Goal: Use online tool/utility: Utilize a website feature to perform a specific function

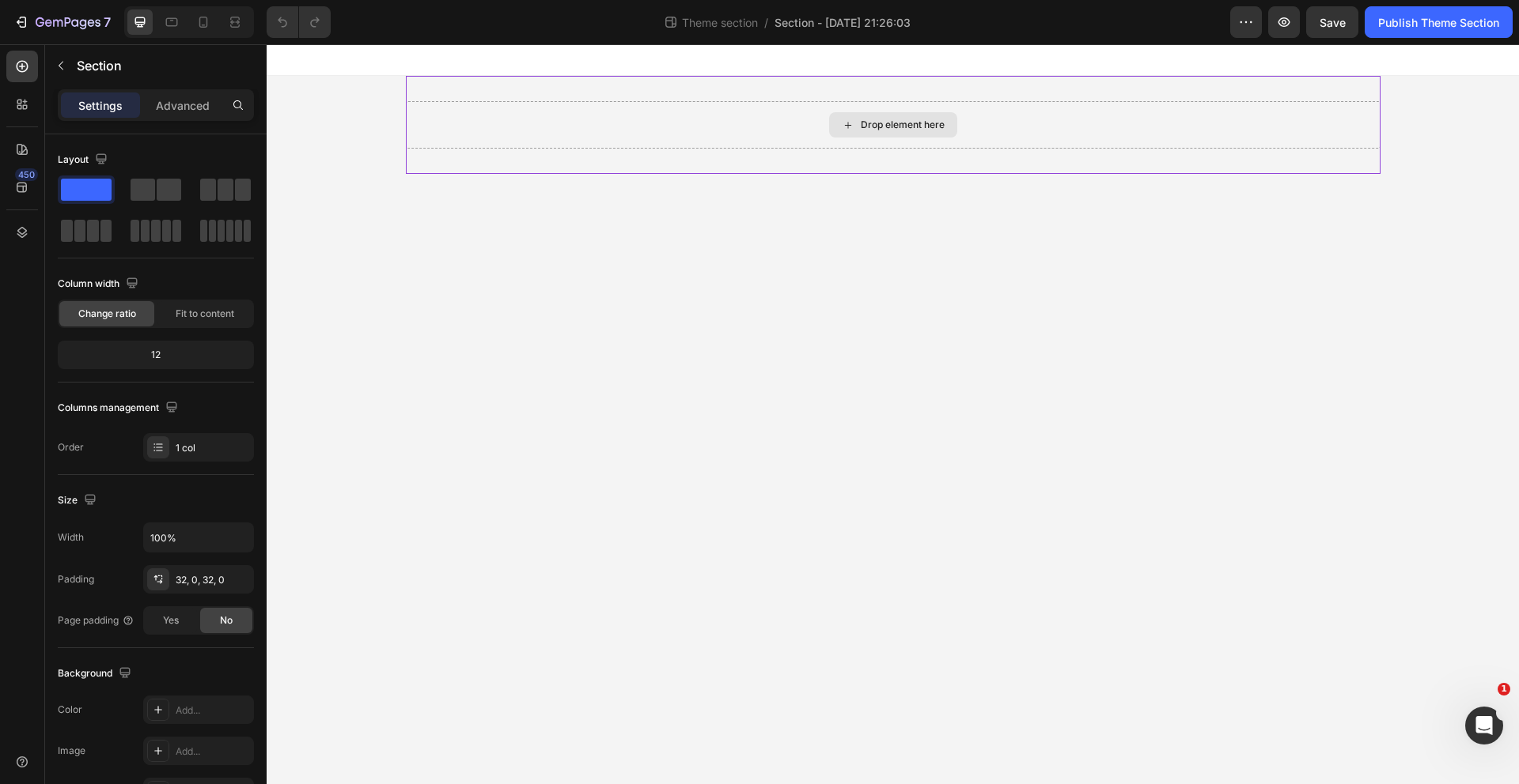
click at [601, 131] on div "Drop element here" at bounding box center [893, 125] width 975 height 48
click at [55, 67] on icon "button" at bounding box center [61, 65] width 13 height 13
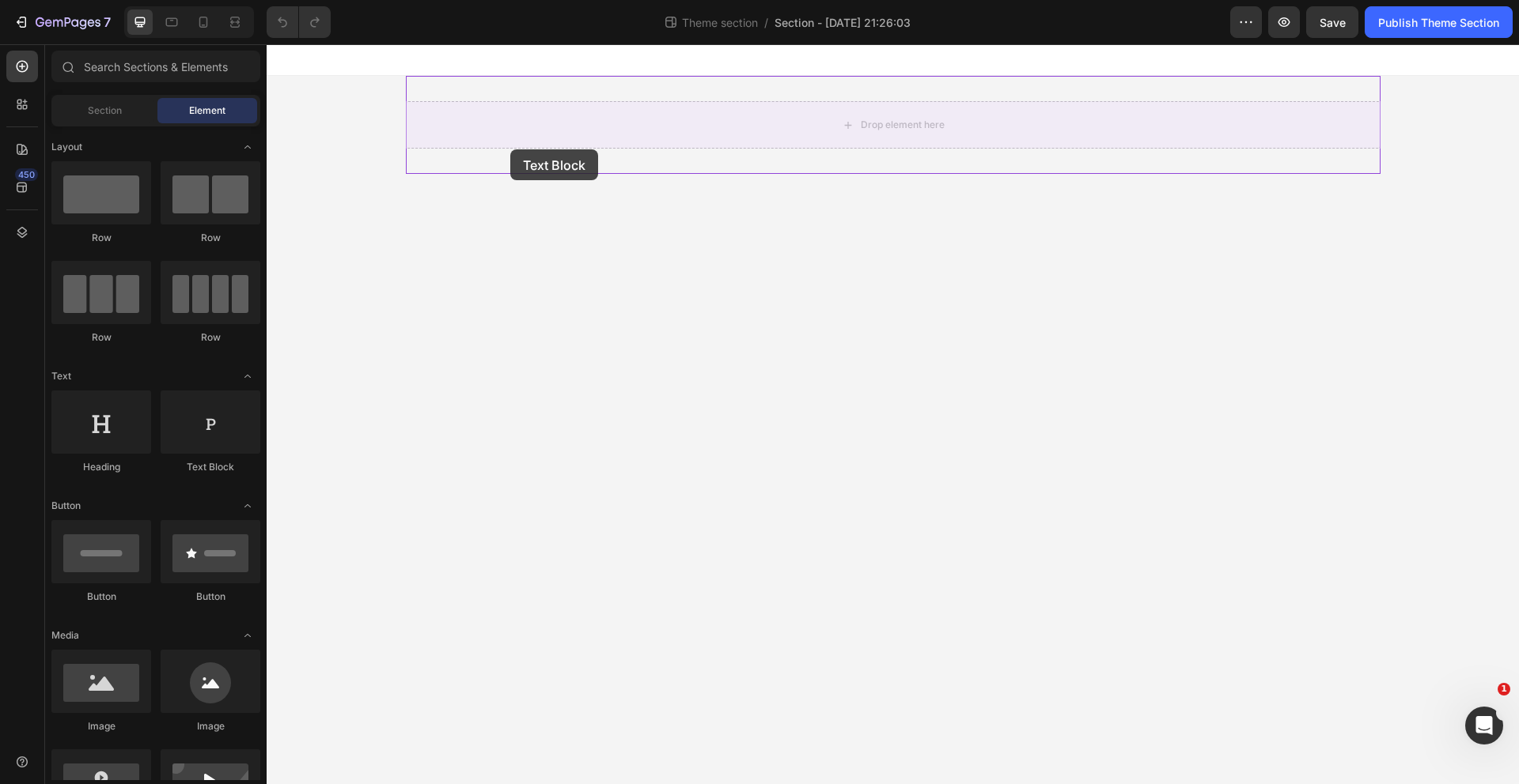
drag, startPoint x: 481, startPoint y: 463, endPoint x: 511, endPoint y: 150, distance: 314.4
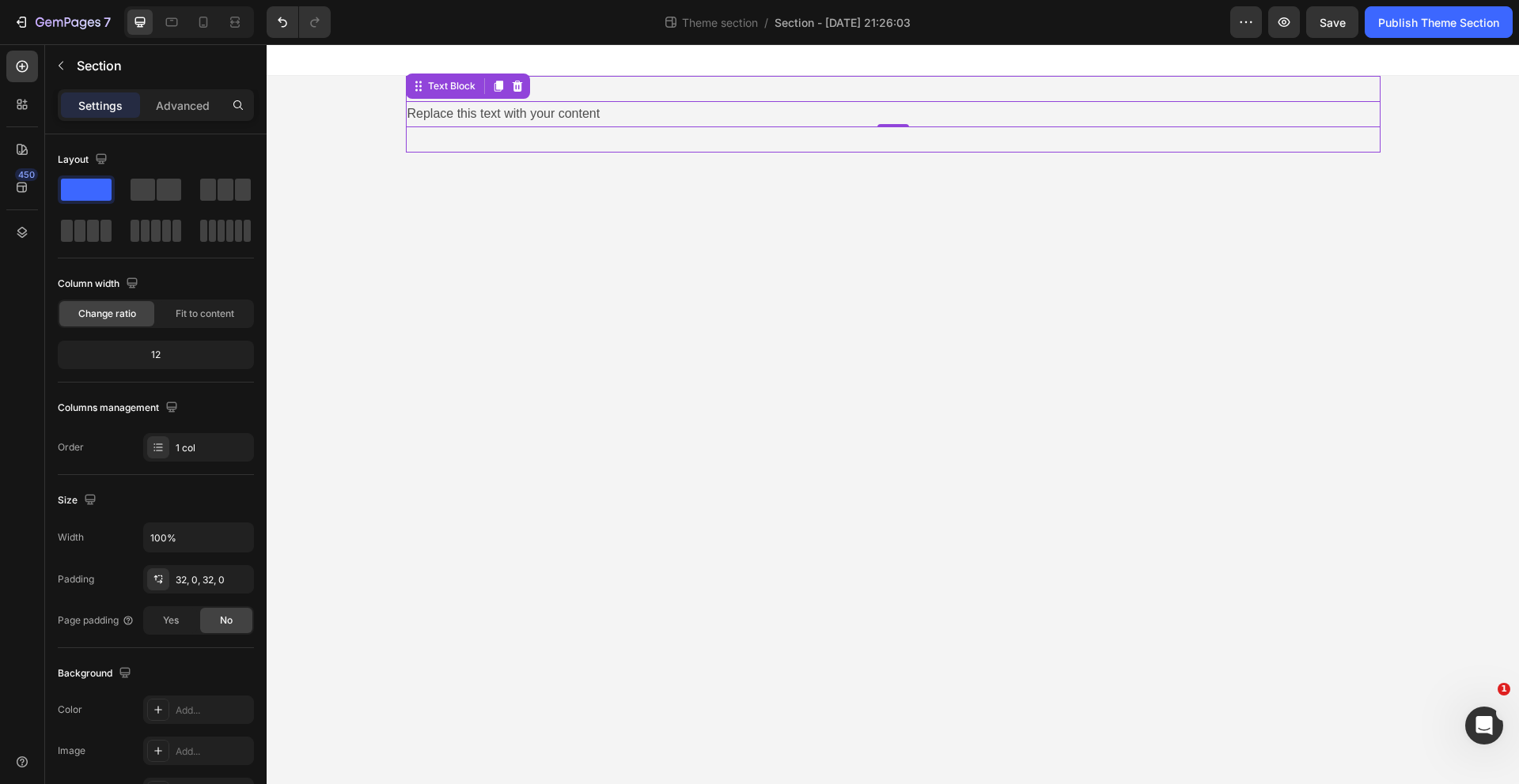
click at [689, 127] on div "Replace this text with your content Text Block 0" at bounding box center [893, 114] width 975 height 77
click at [150, 198] on span at bounding box center [143, 190] width 25 height 22
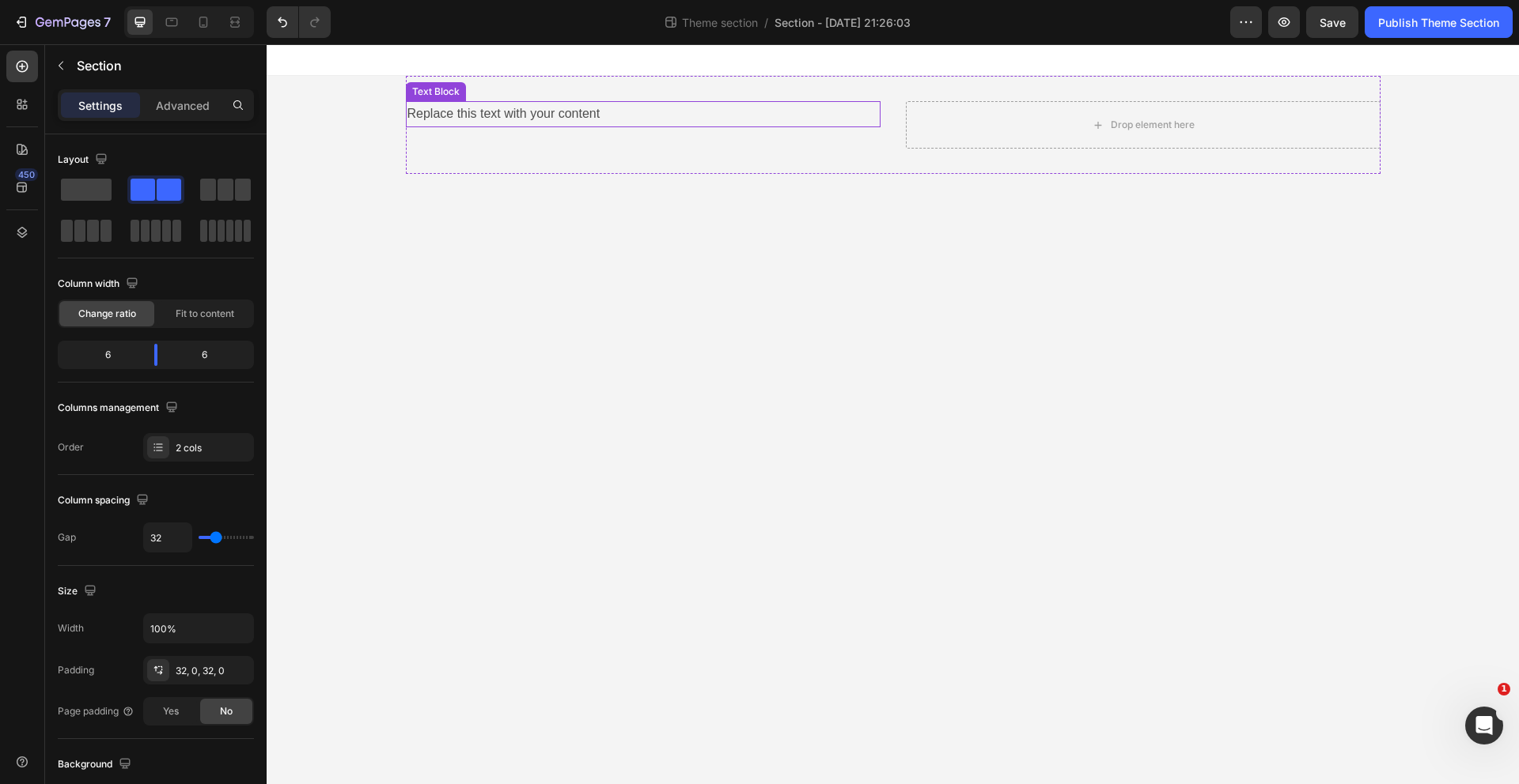
click at [825, 108] on div "Replace this text with your content" at bounding box center [643, 114] width 475 height 26
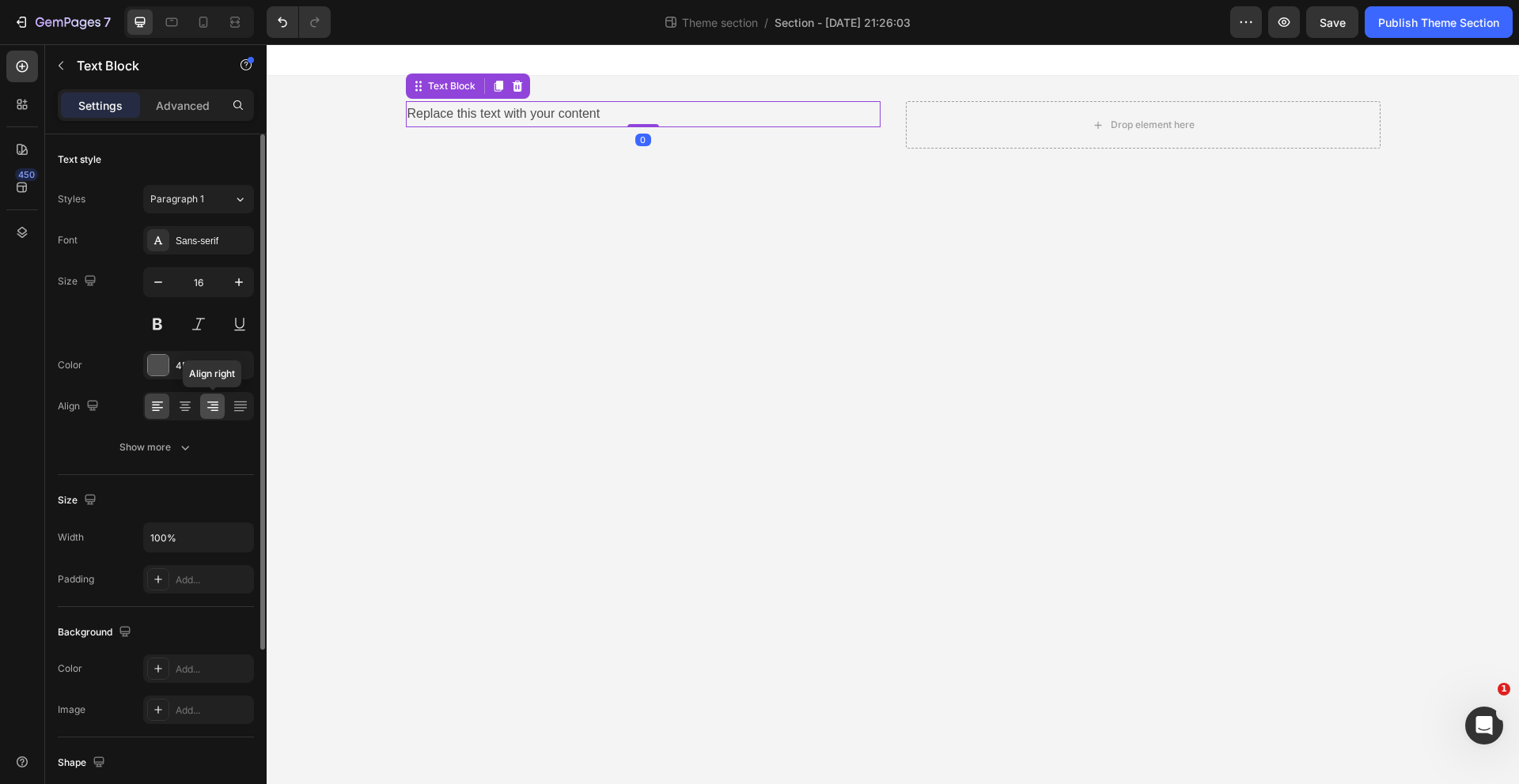
click at [211, 404] on icon at bounding box center [215, 405] width 8 height 2
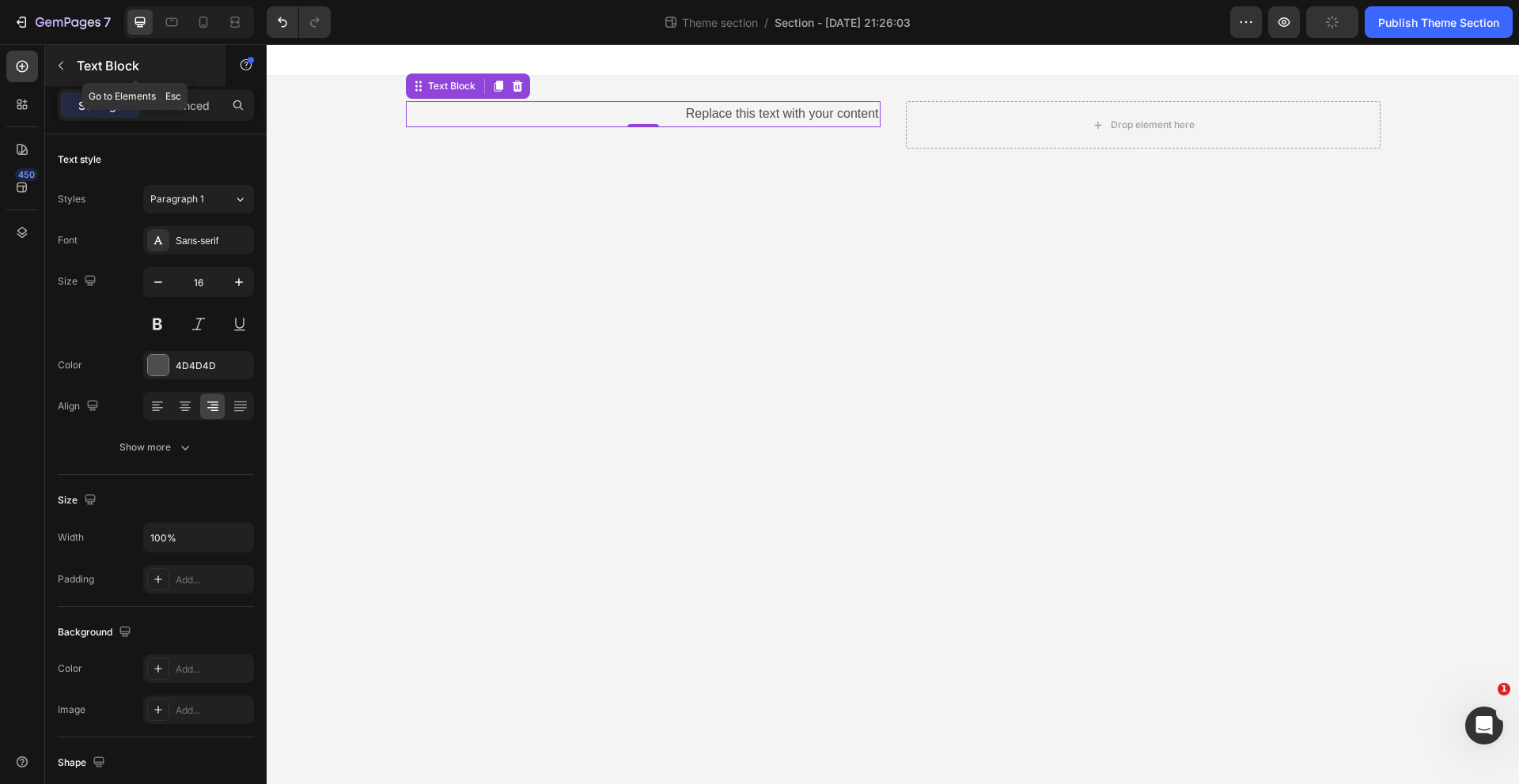
click at [65, 70] on icon "button" at bounding box center [61, 65] width 13 height 13
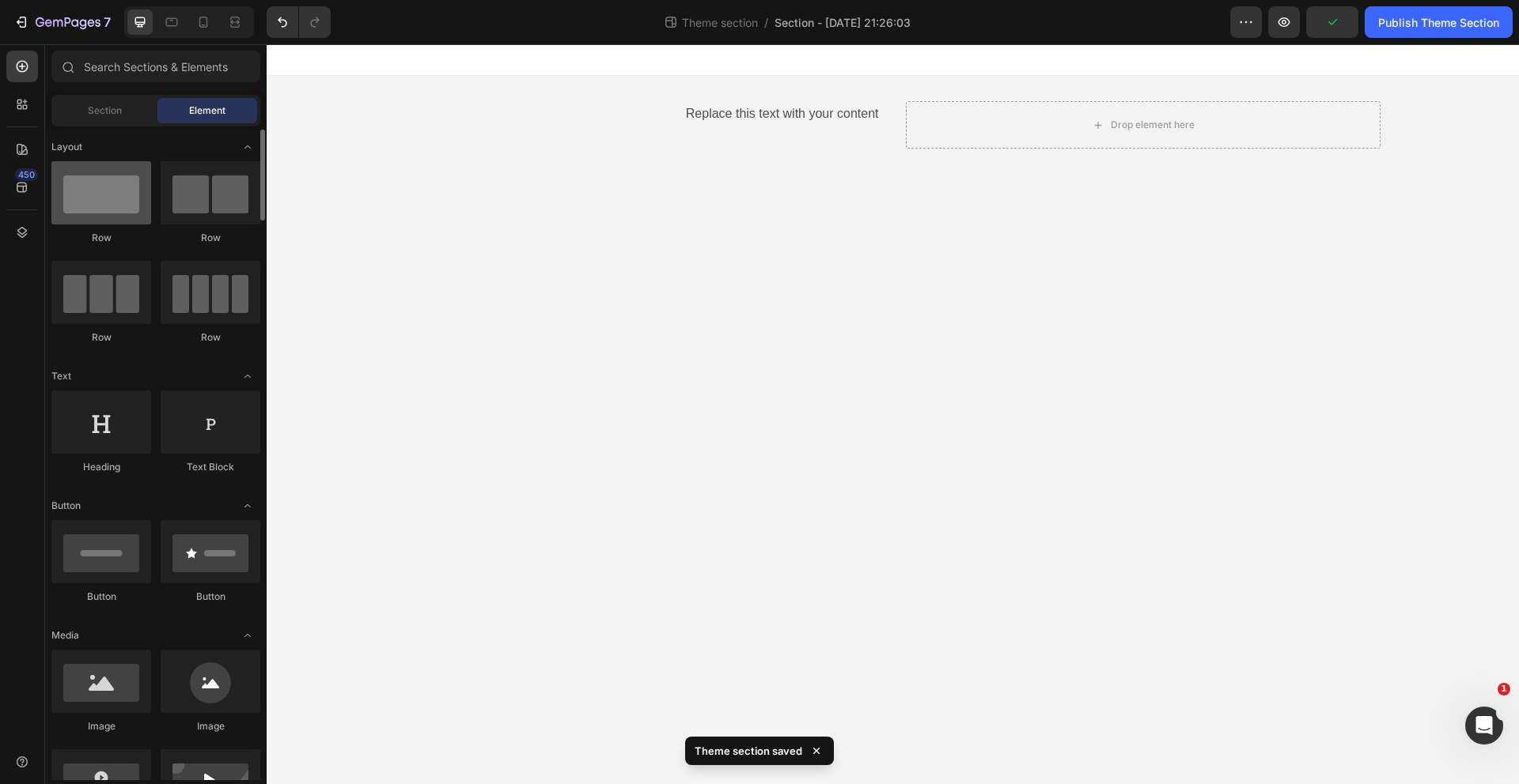
scroll to position [3, 0]
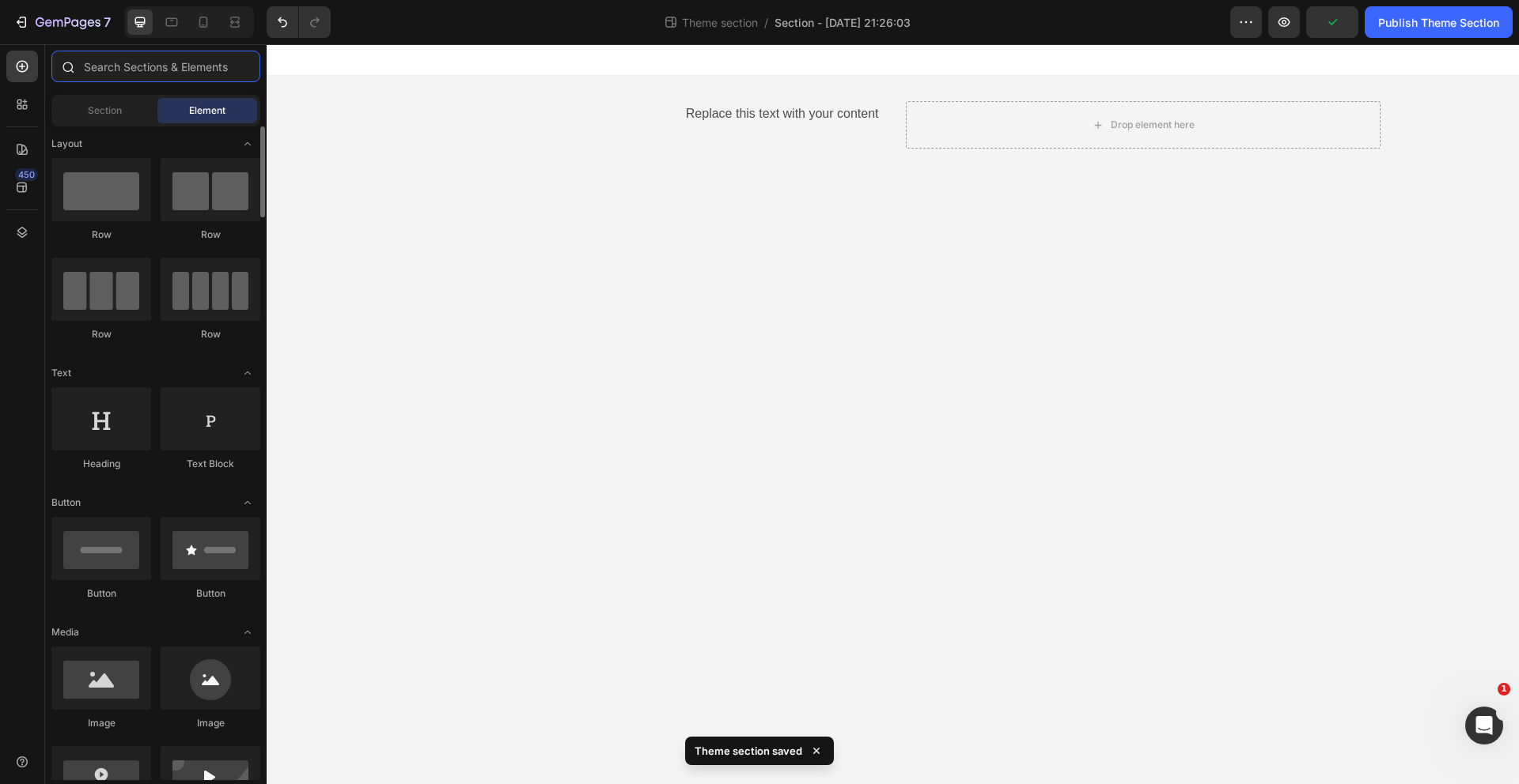
click at [158, 77] on input "text" at bounding box center [155, 67] width 209 height 32
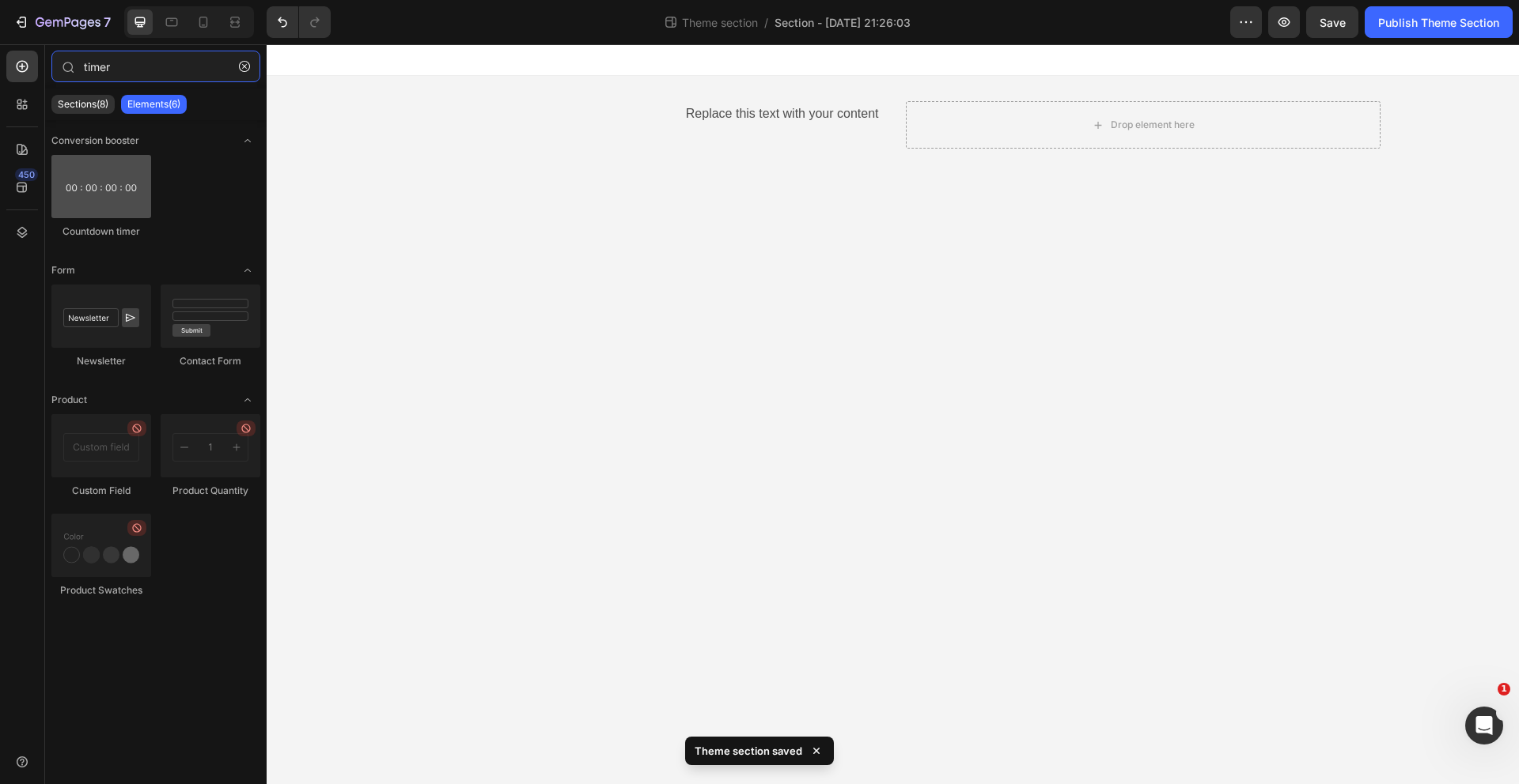
type input "timer"
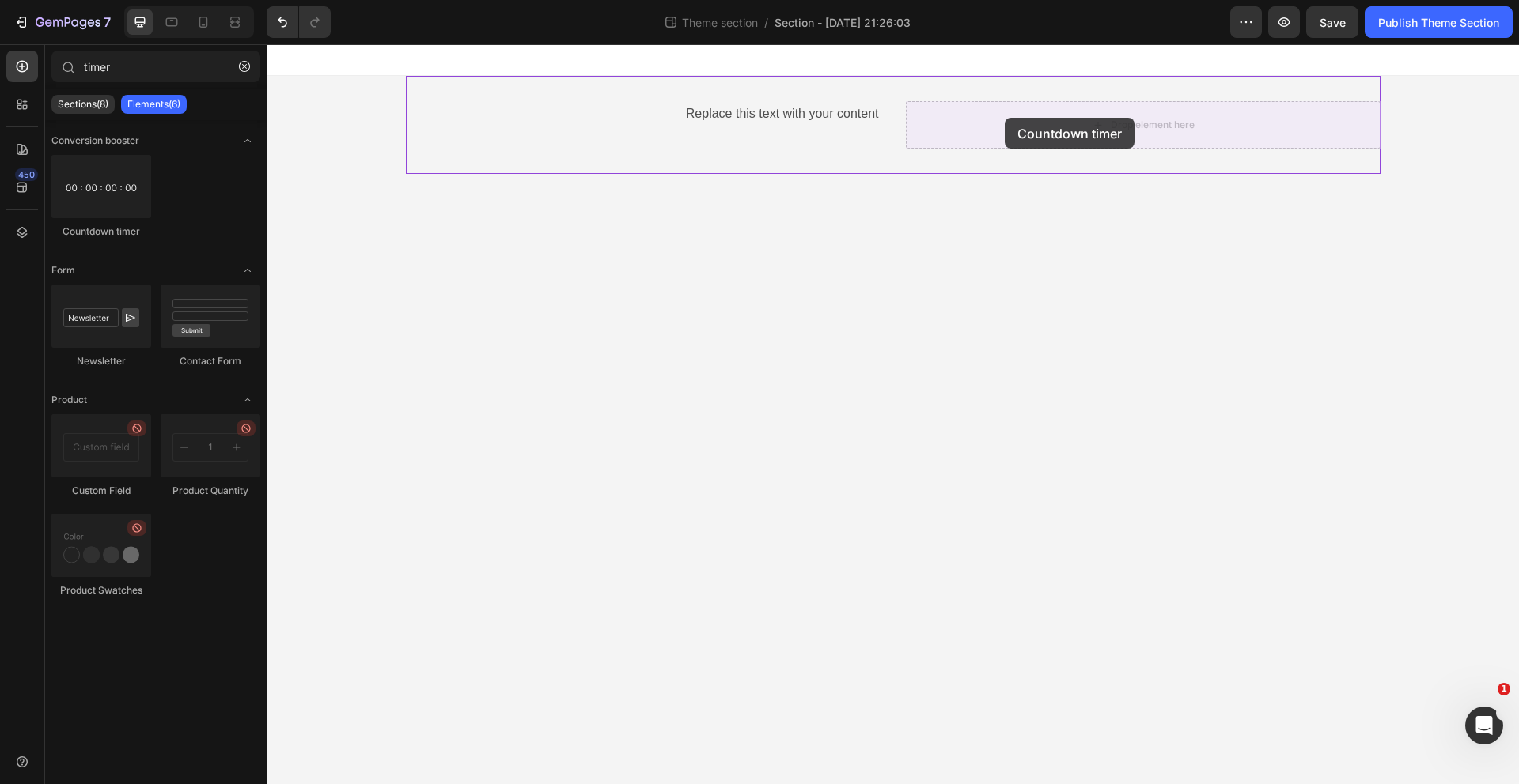
drag, startPoint x: 383, startPoint y: 240, endPoint x: 1005, endPoint y: 118, distance: 633.9
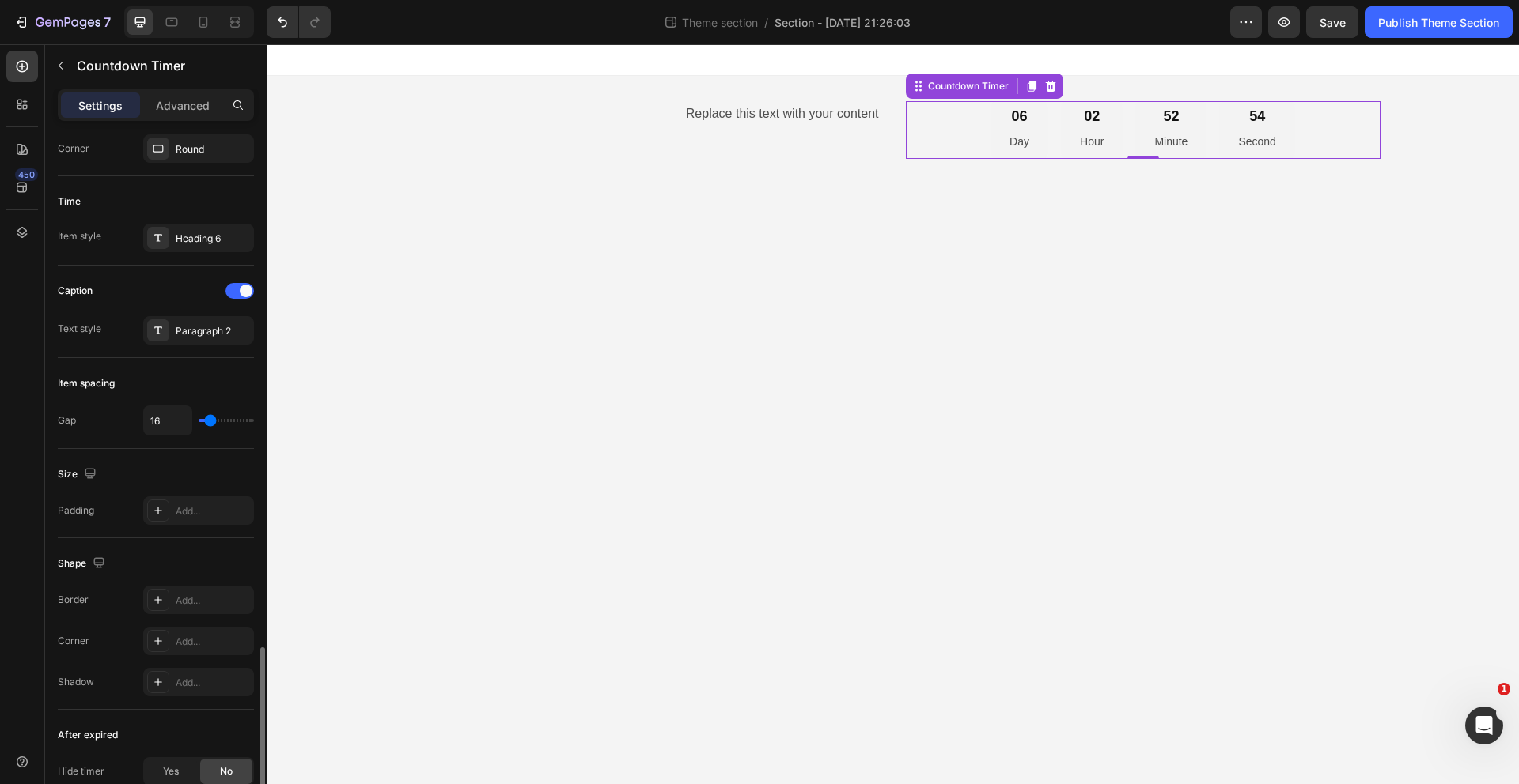
scroll to position [663, 0]
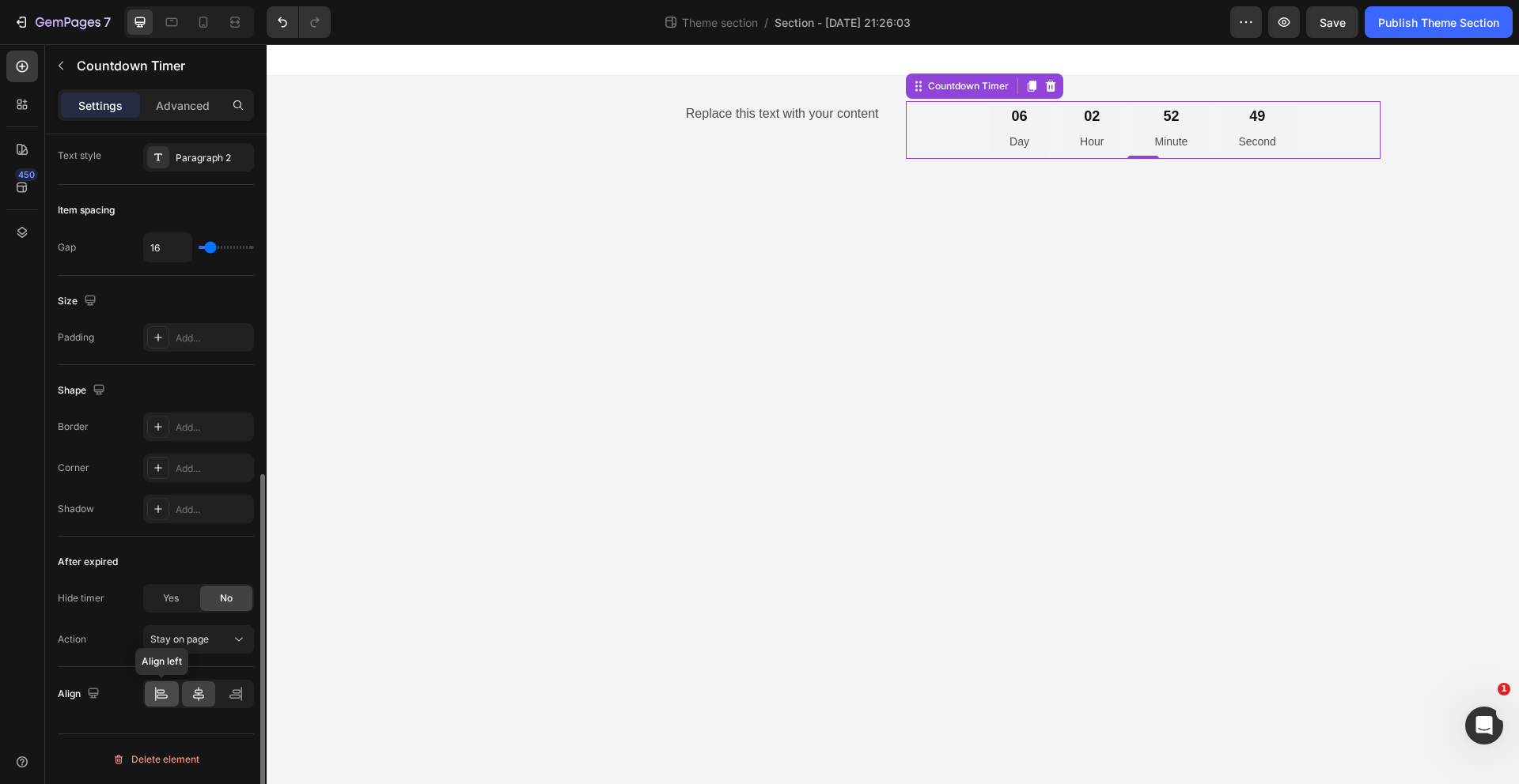
click at [169, 695] on icon at bounding box center [162, 694] width 16 height 16
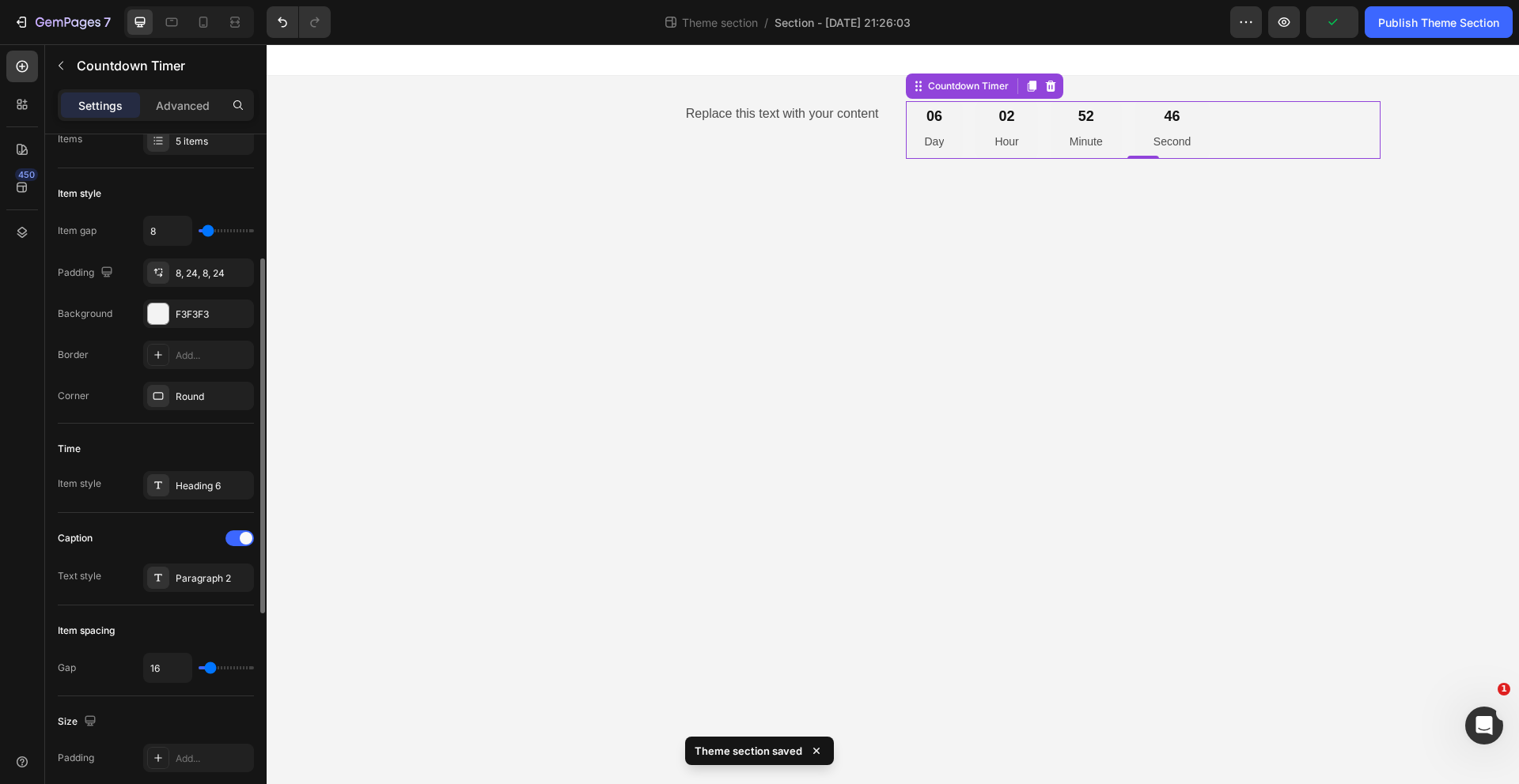
scroll to position [0, 0]
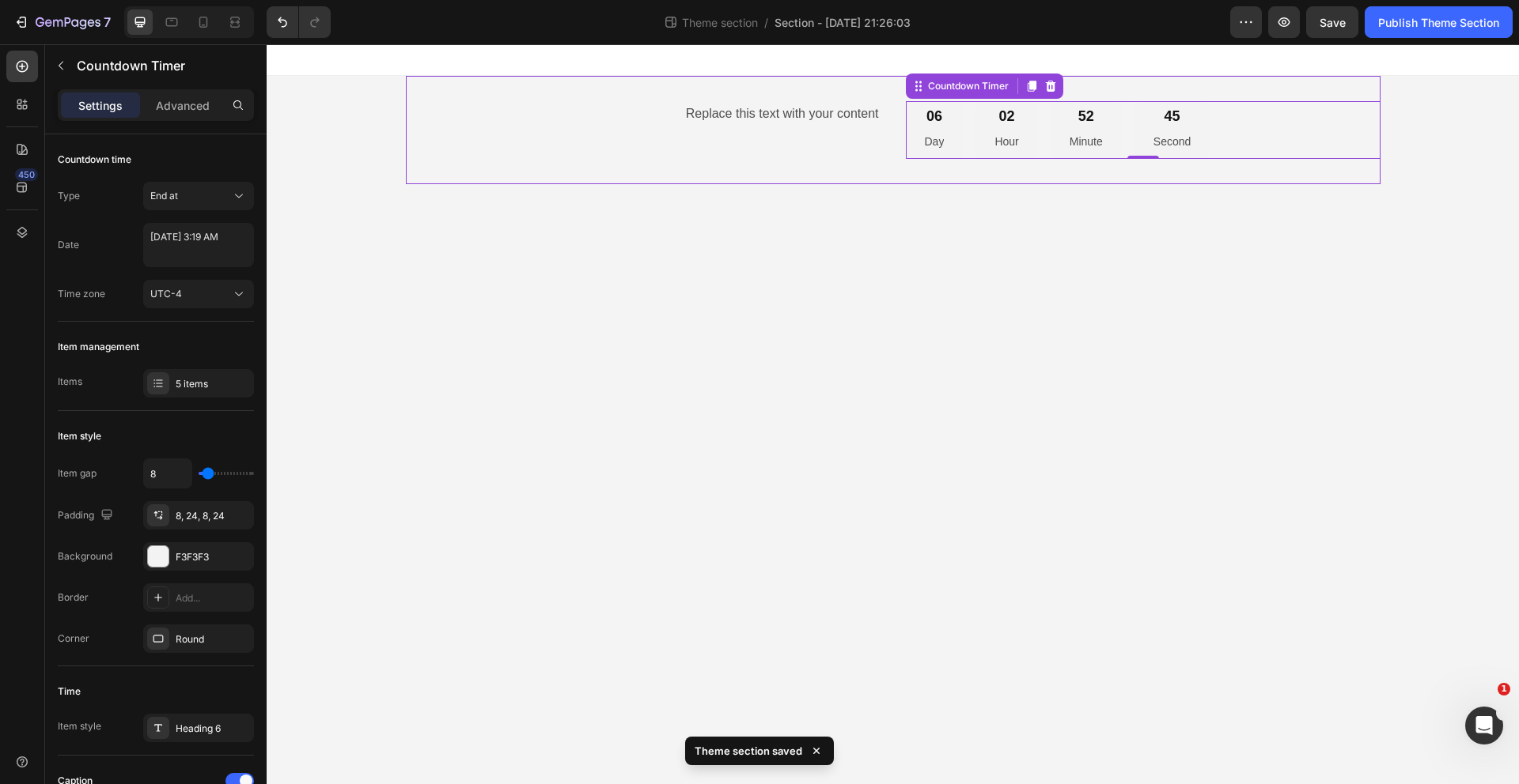
click at [874, 143] on div "Replace this text with your content Text Block" at bounding box center [643, 130] width 475 height 58
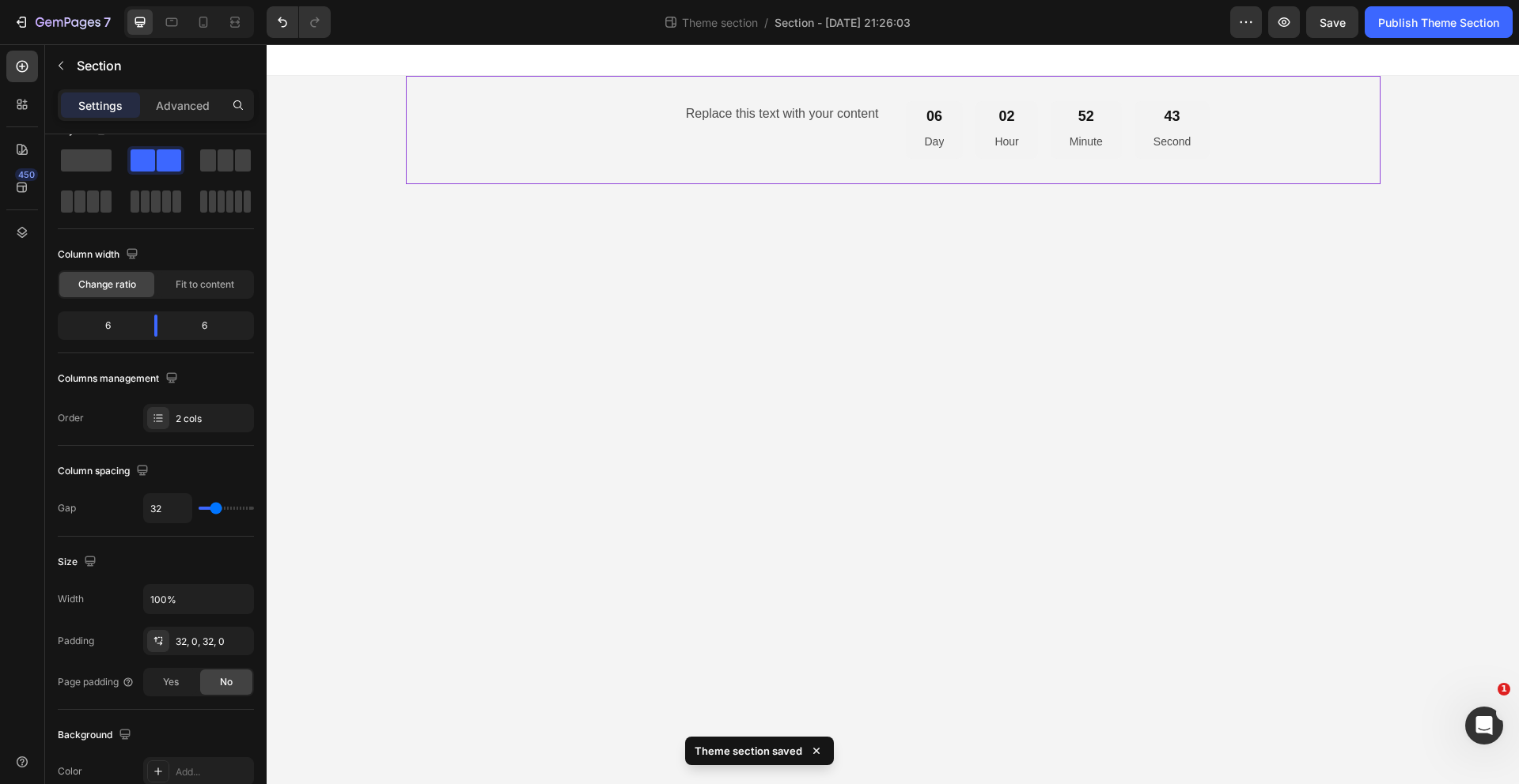
scroll to position [450, 0]
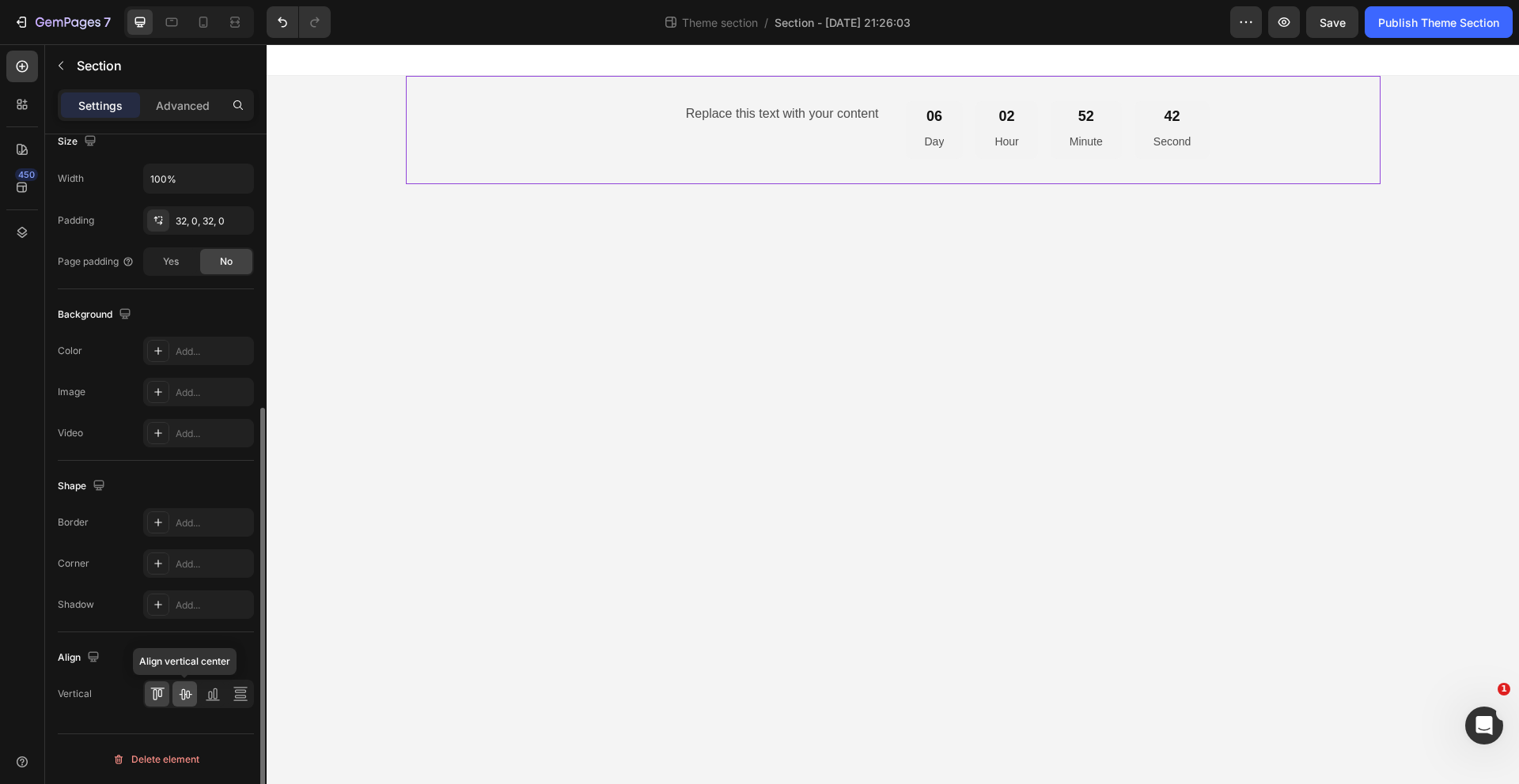
click at [180, 689] on icon at bounding box center [185, 694] width 16 height 16
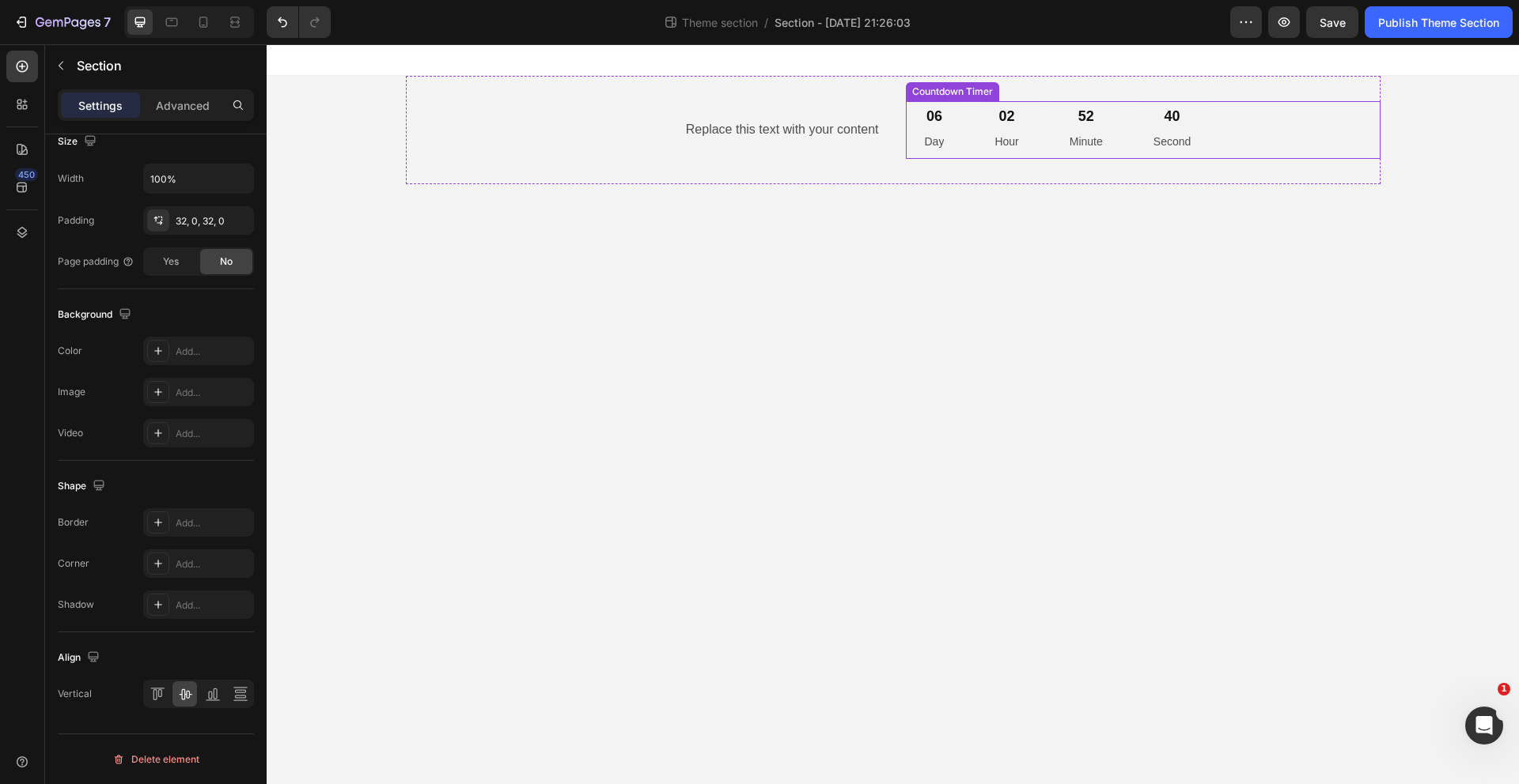
click at [968, 133] on div "06 Day 02 Hour 52 Minute 40 Second" at bounding box center [1058, 130] width 305 height 58
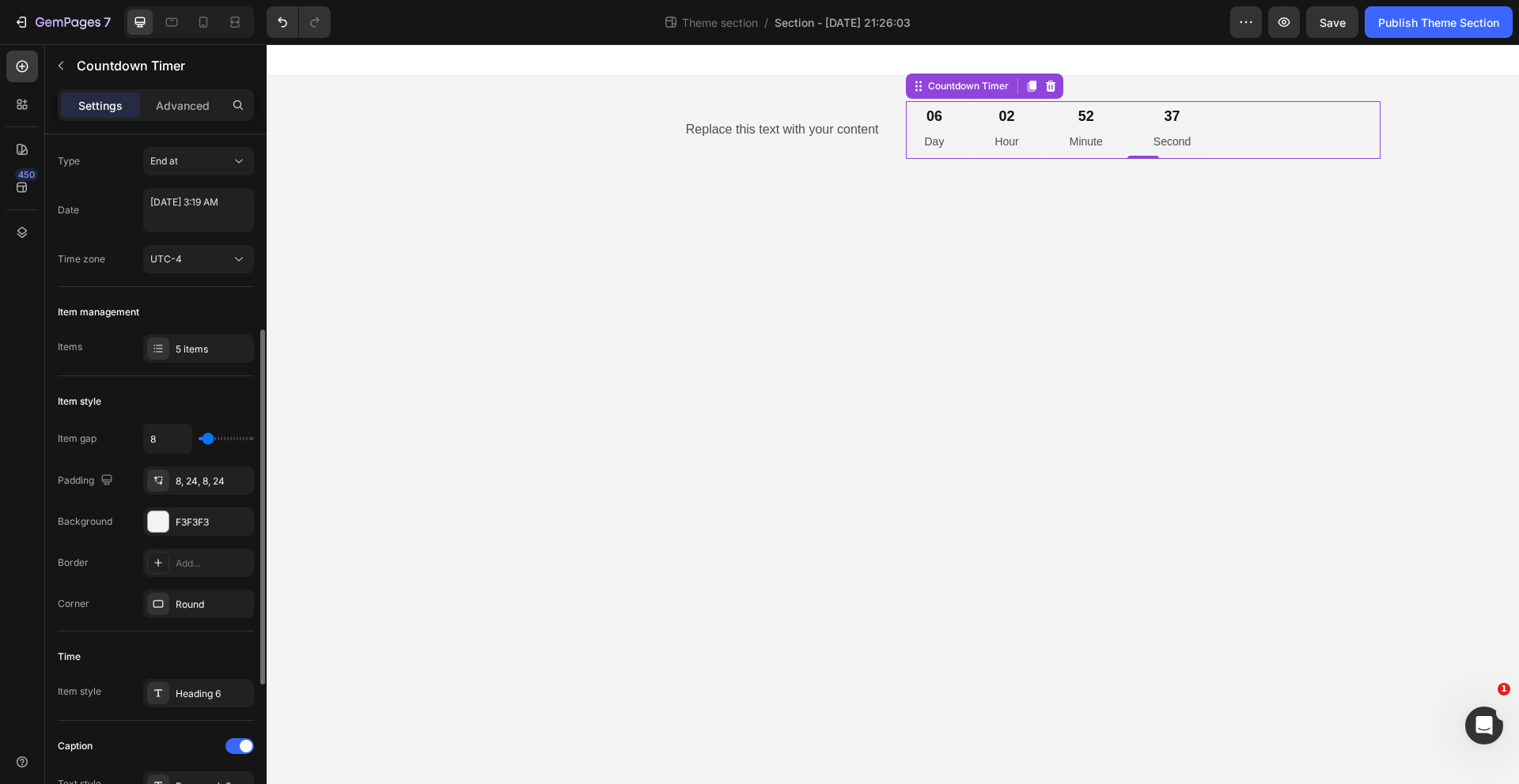
scroll to position [289, 0]
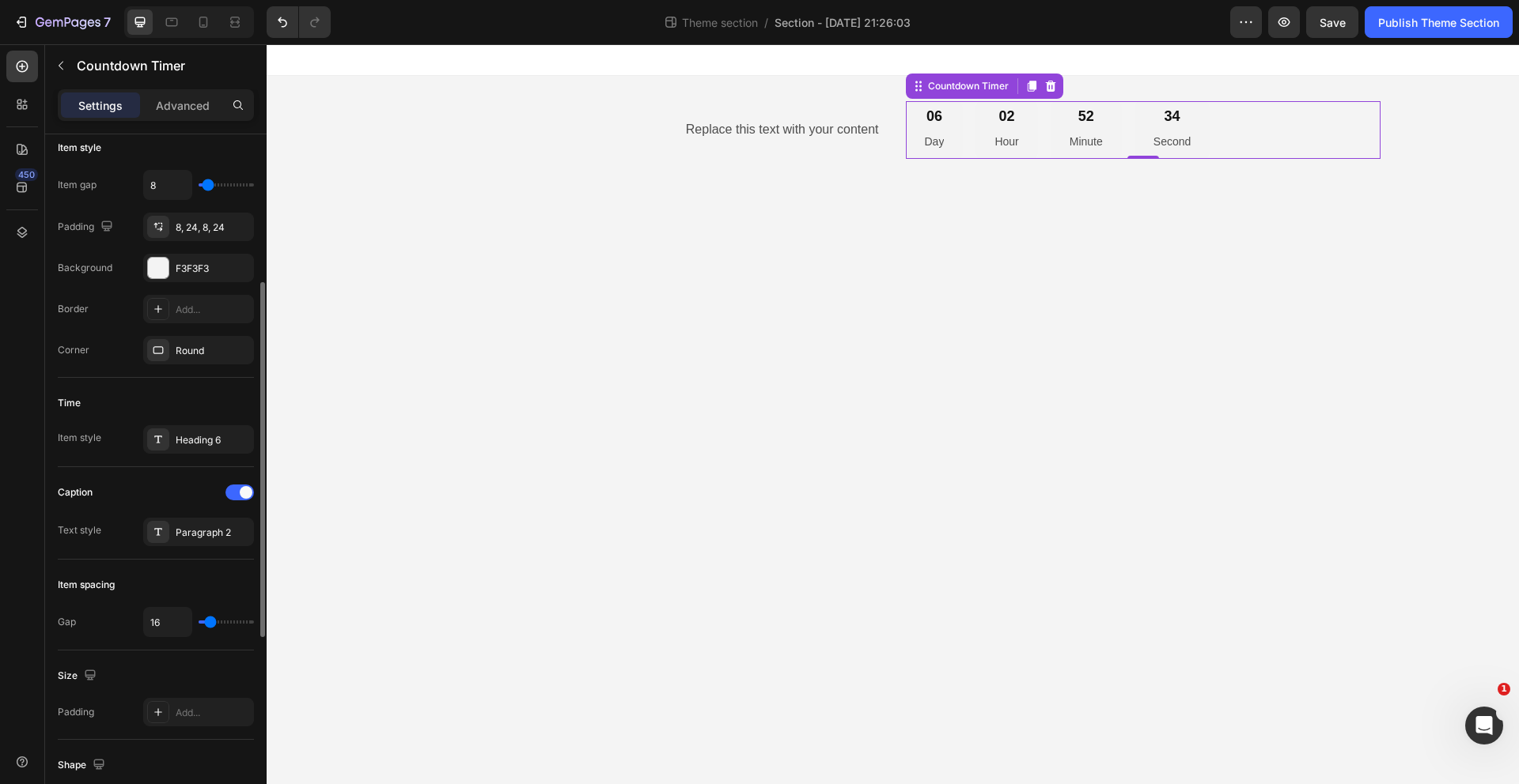
type input "6"
type input "0"
drag, startPoint x: 215, startPoint y: 626, endPoint x: 124, endPoint y: 625, distance: 91.0
type input "0"
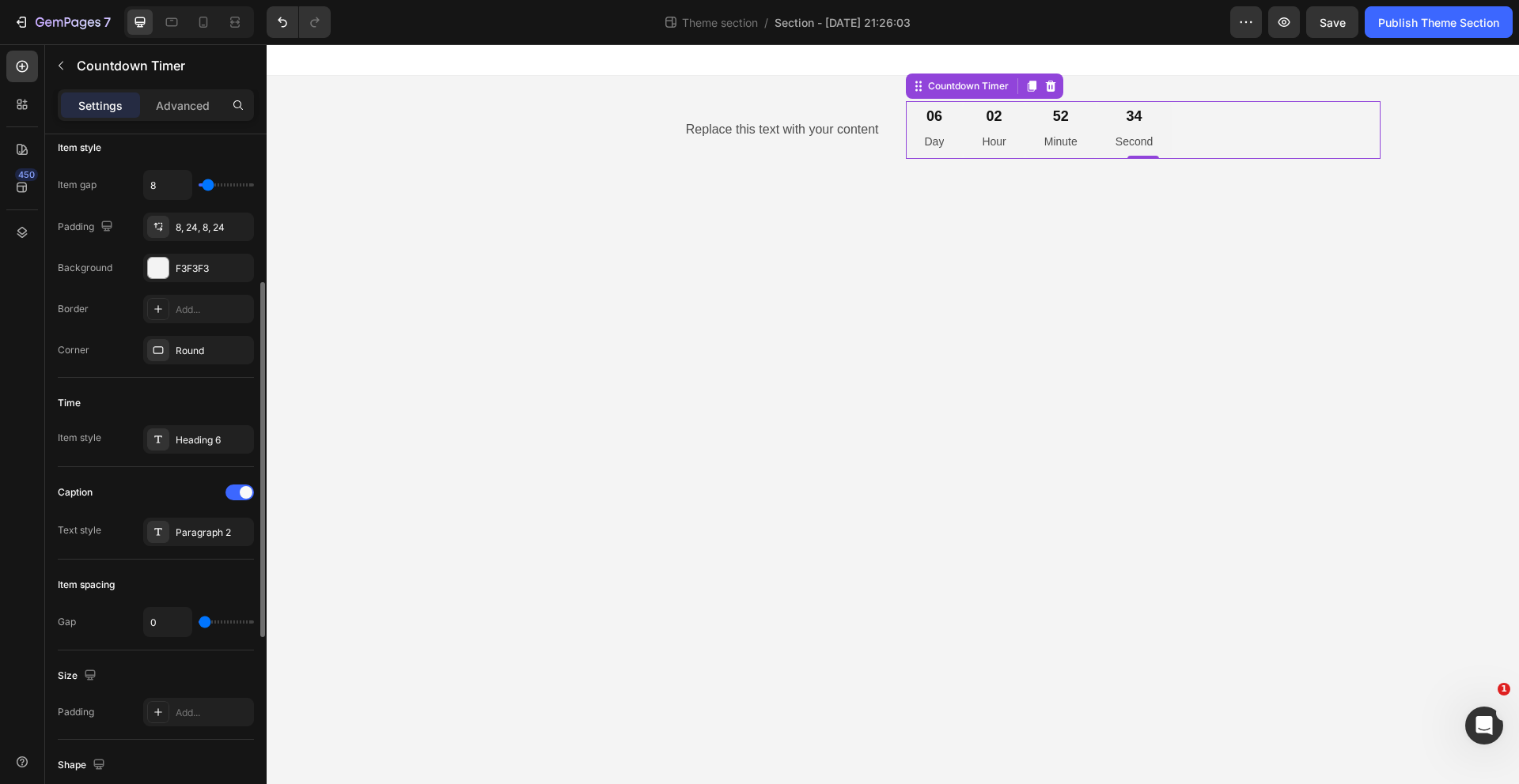
click at [199, 624] on input "range" at bounding box center [226, 622] width 55 height 3
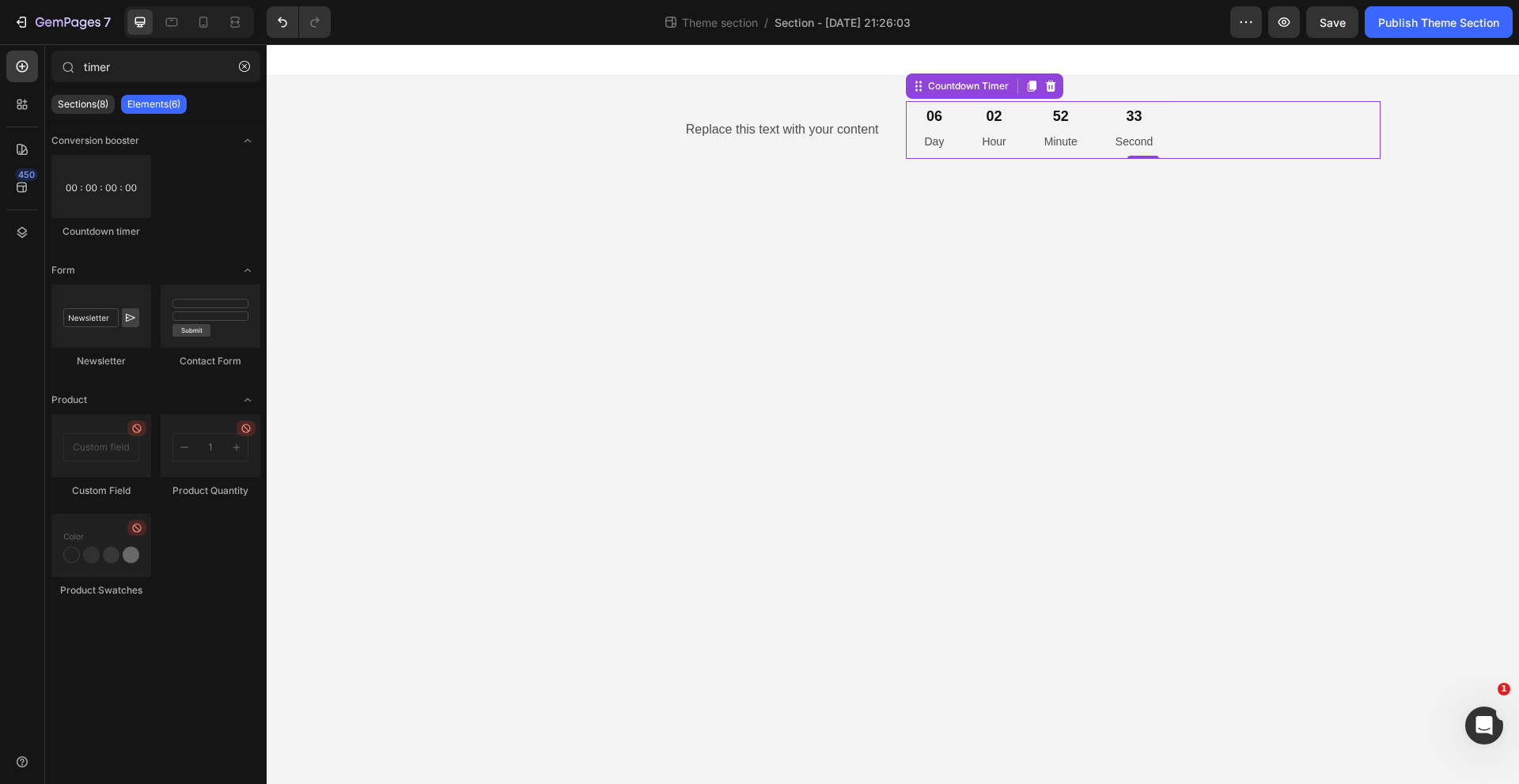
click at [339, 582] on body "Replace this text with your content Text Block 06 Day 02 Hour 52 Minute 33 Seco…" at bounding box center [892, 413] width 1252 height 740
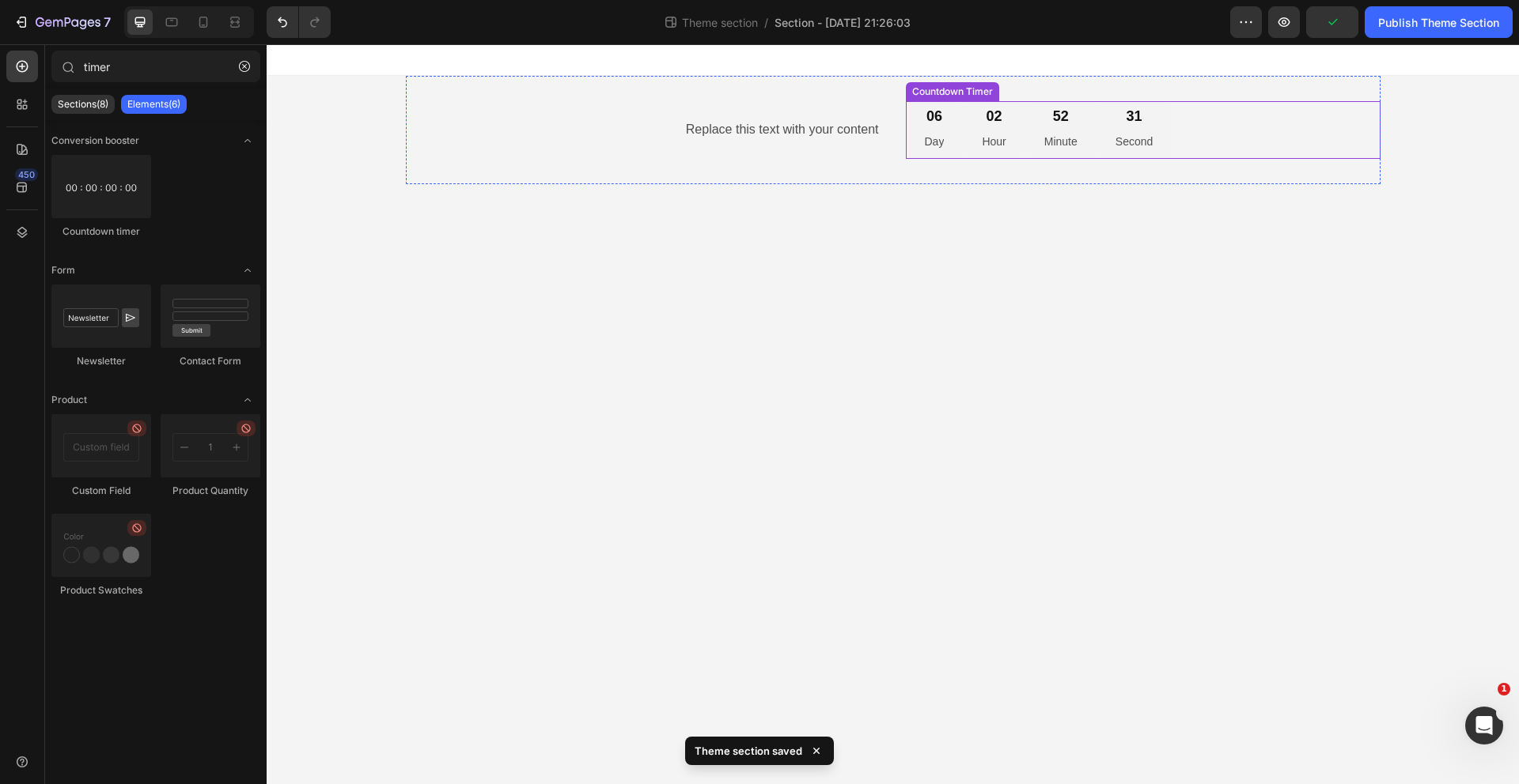
click at [962, 138] on div "06 Day" at bounding box center [935, 130] width 58 height 58
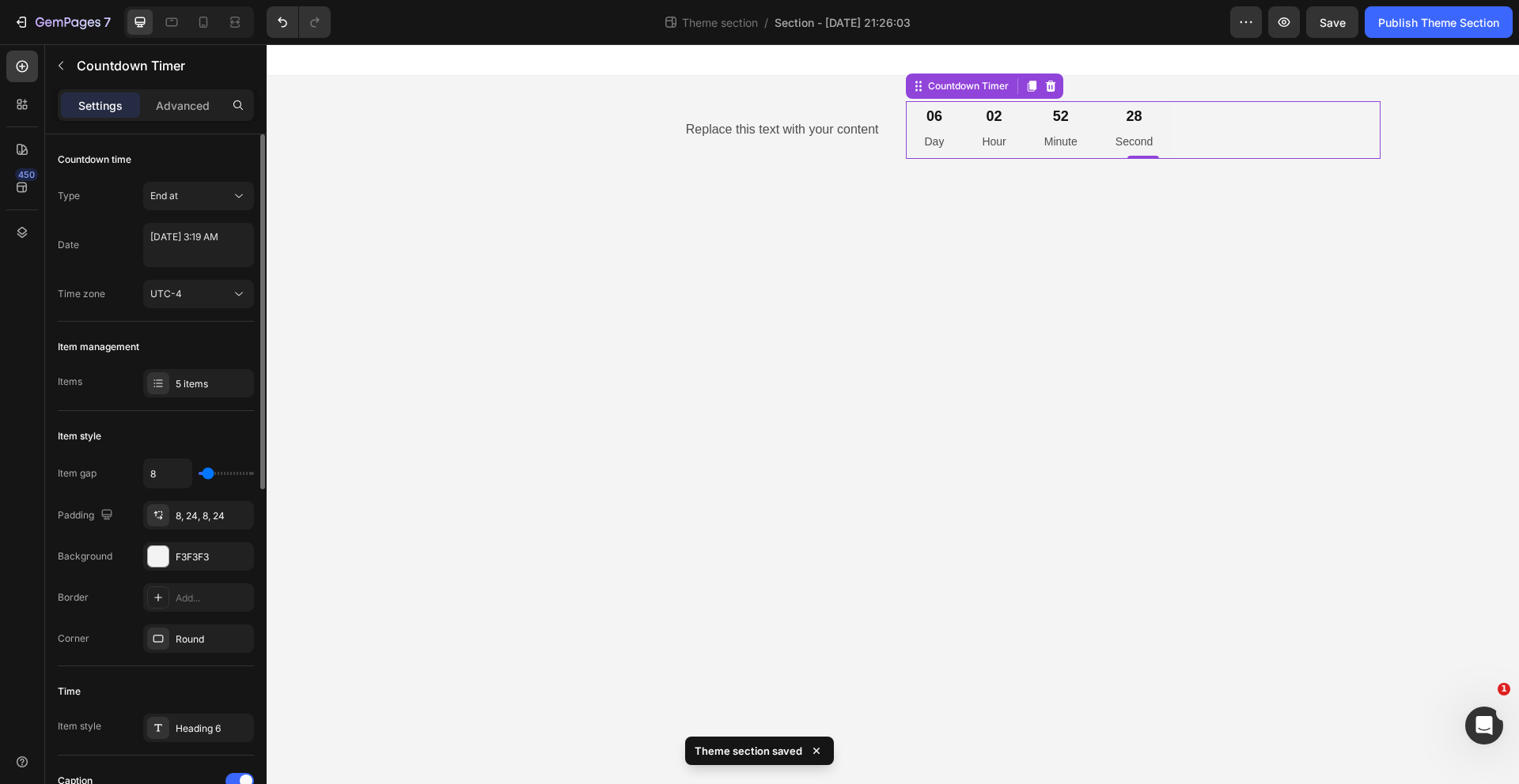
type input "12"
type input "0"
drag, startPoint x: 210, startPoint y: 476, endPoint x: 188, endPoint y: 476, distance: 22.0
type input "0"
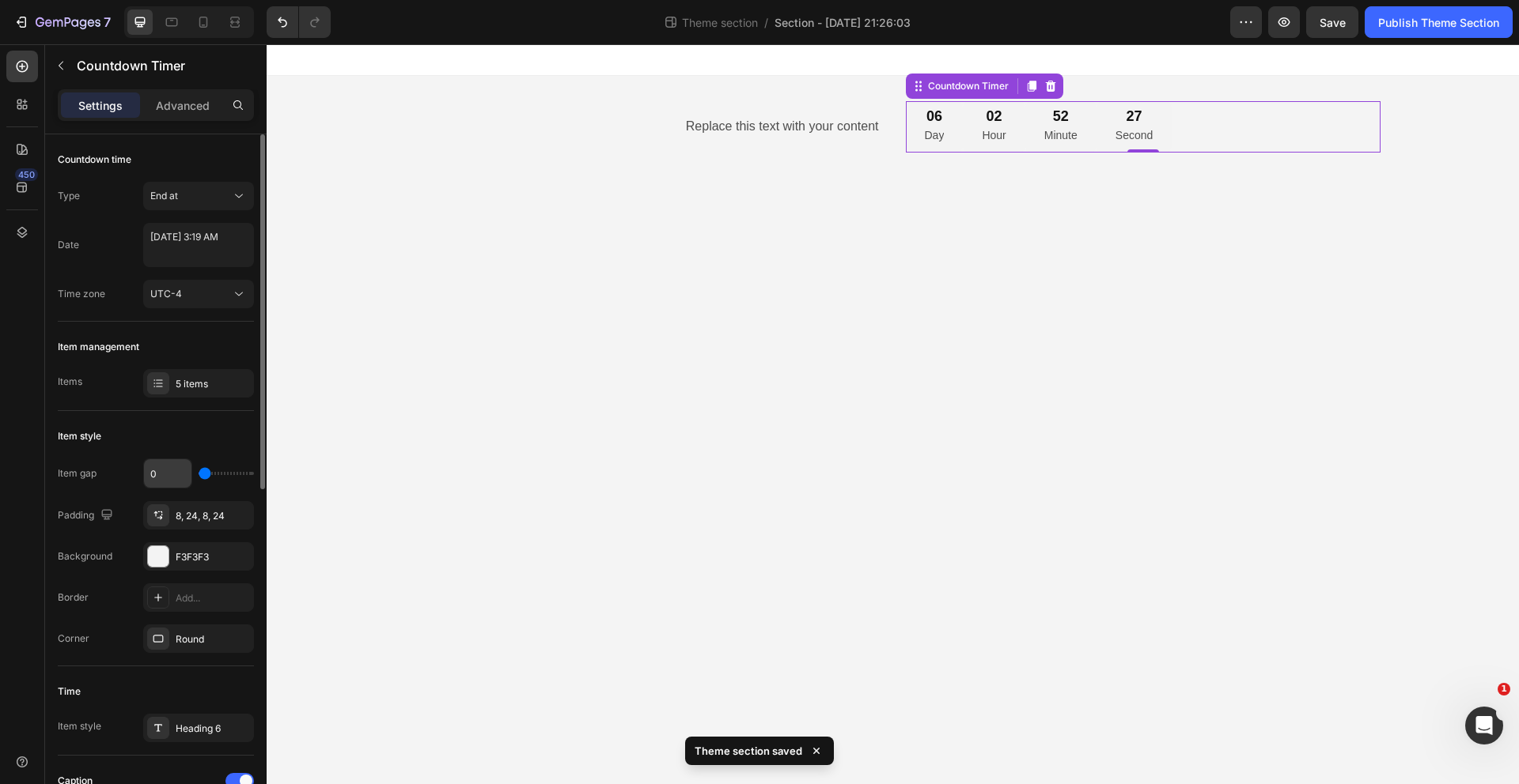
click at [199, 475] on input "range" at bounding box center [226, 473] width 55 height 3
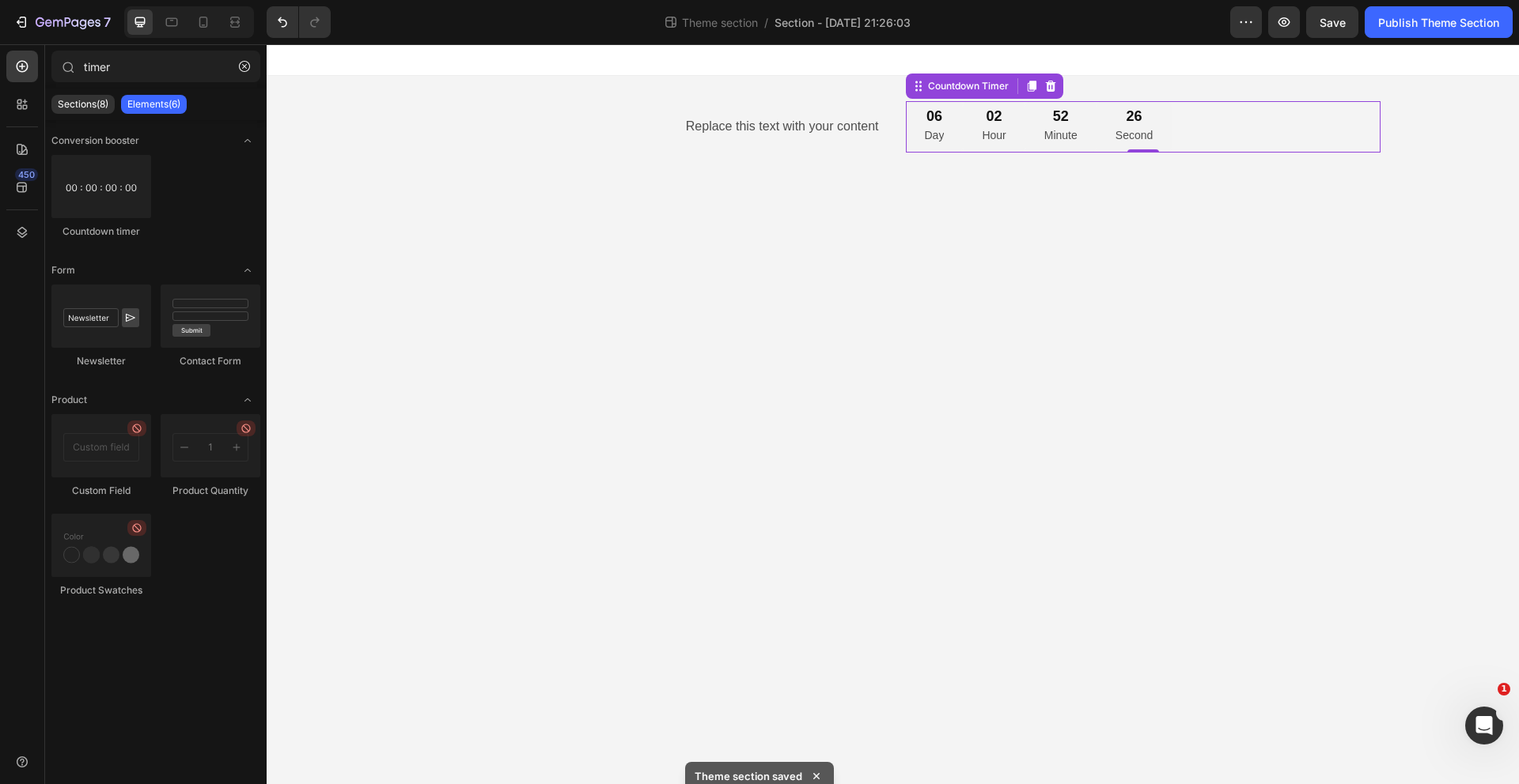
click at [336, 480] on body "Replace this text with your content Text Block 06 Day 02 Hour 52 Minute 26 Seco…" at bounding box center [892, 413] width 1252 height 740
click at [977, 129] on div "02 Hour" at bounding box center [994, 126] width 62 height 51
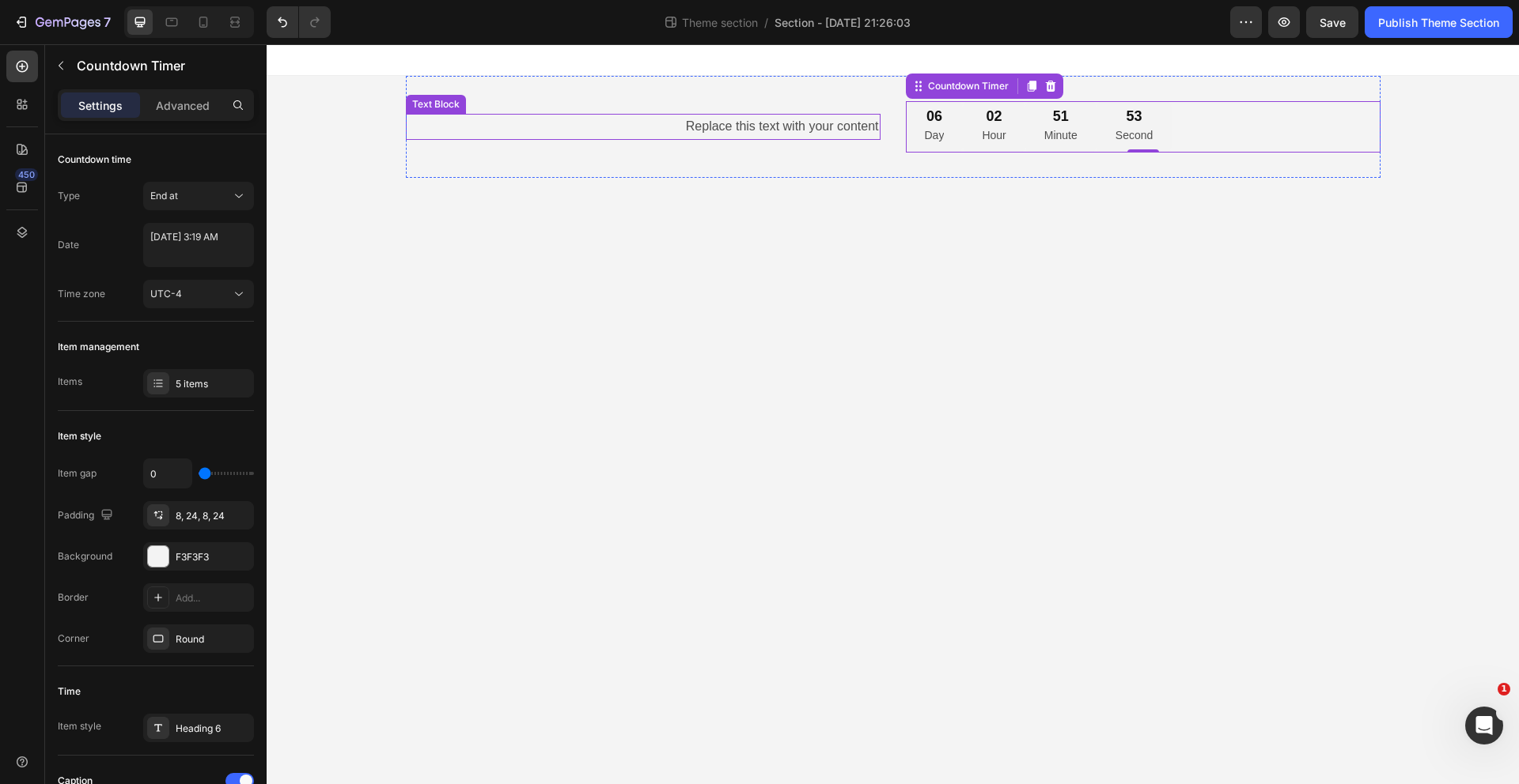
click at [847, 127] on div "Replace this text with your content" at bounding box center [643, 127] width 475 height 26
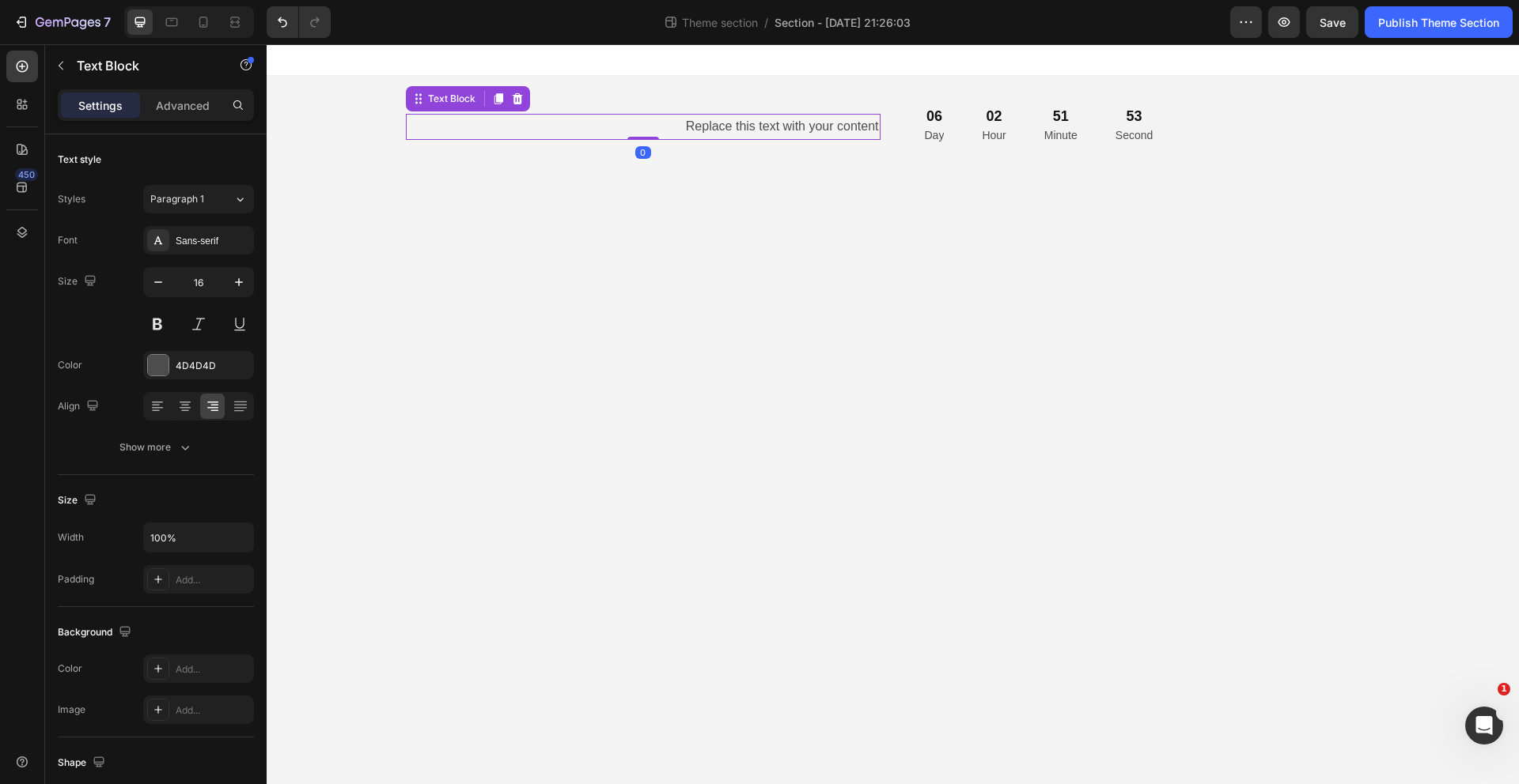
click at [847, 127] on div "Replace this text with your content" at bounding box center [643, 127] width 475 height 26
click at [847, 127] on p "Replace this text with your content" at bounding box center [644, 127] width 472 height 23
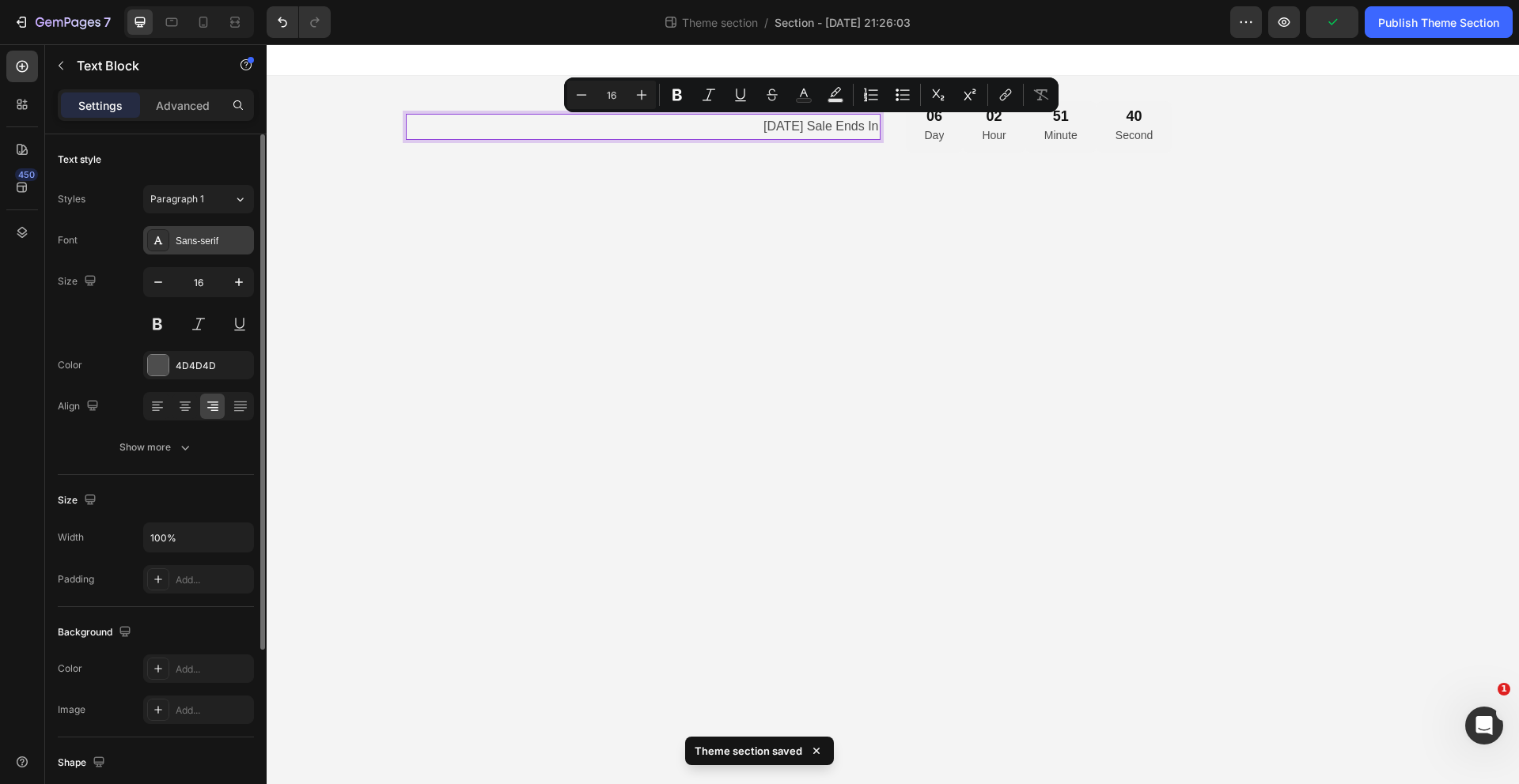
click at [226, 234] on div "Sans-serif" at bounding box center [198, 240] width 111 height 29
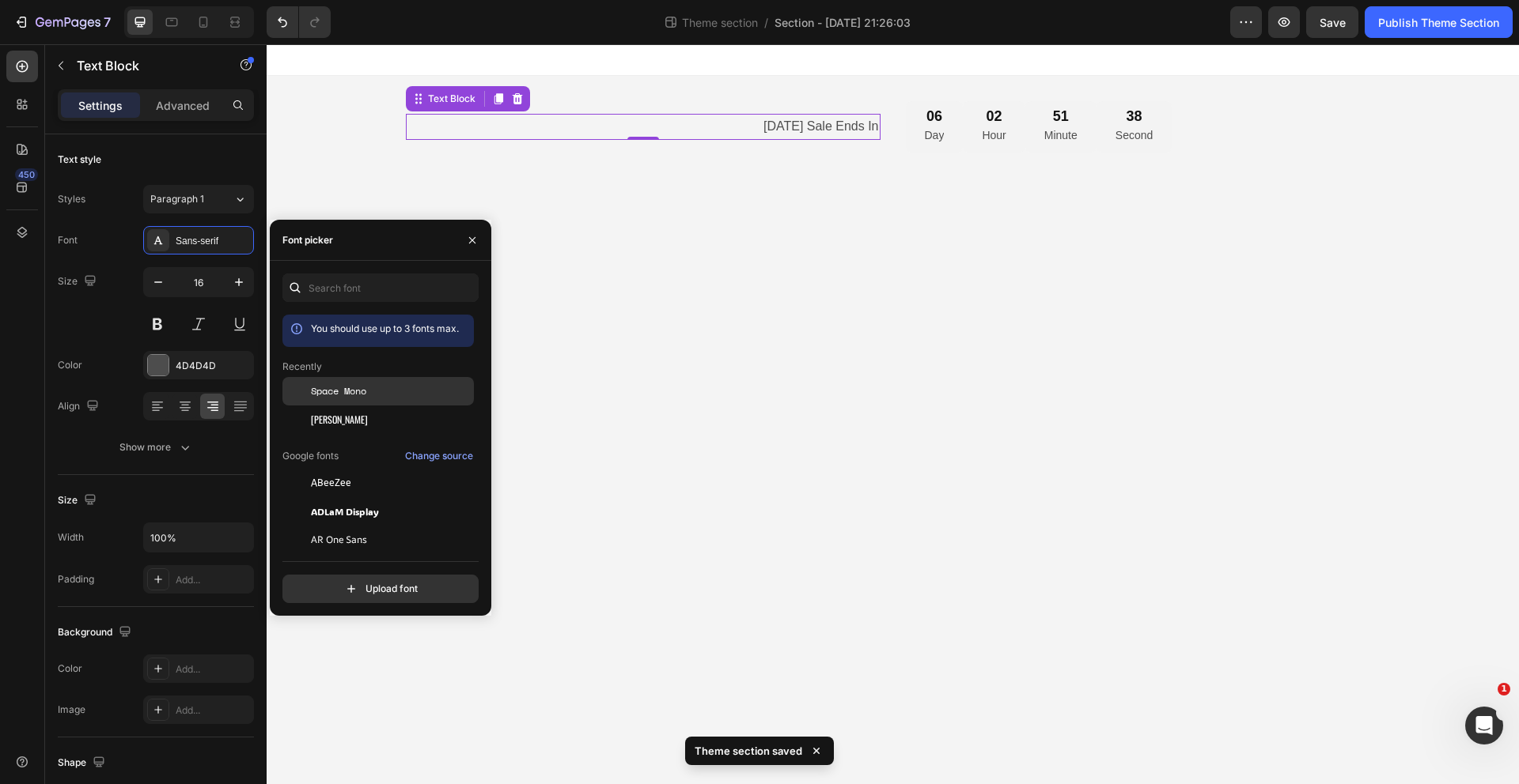
click at [364, 397] on span "Space Mono" at bounding box center [338, 392] width 55 height 14
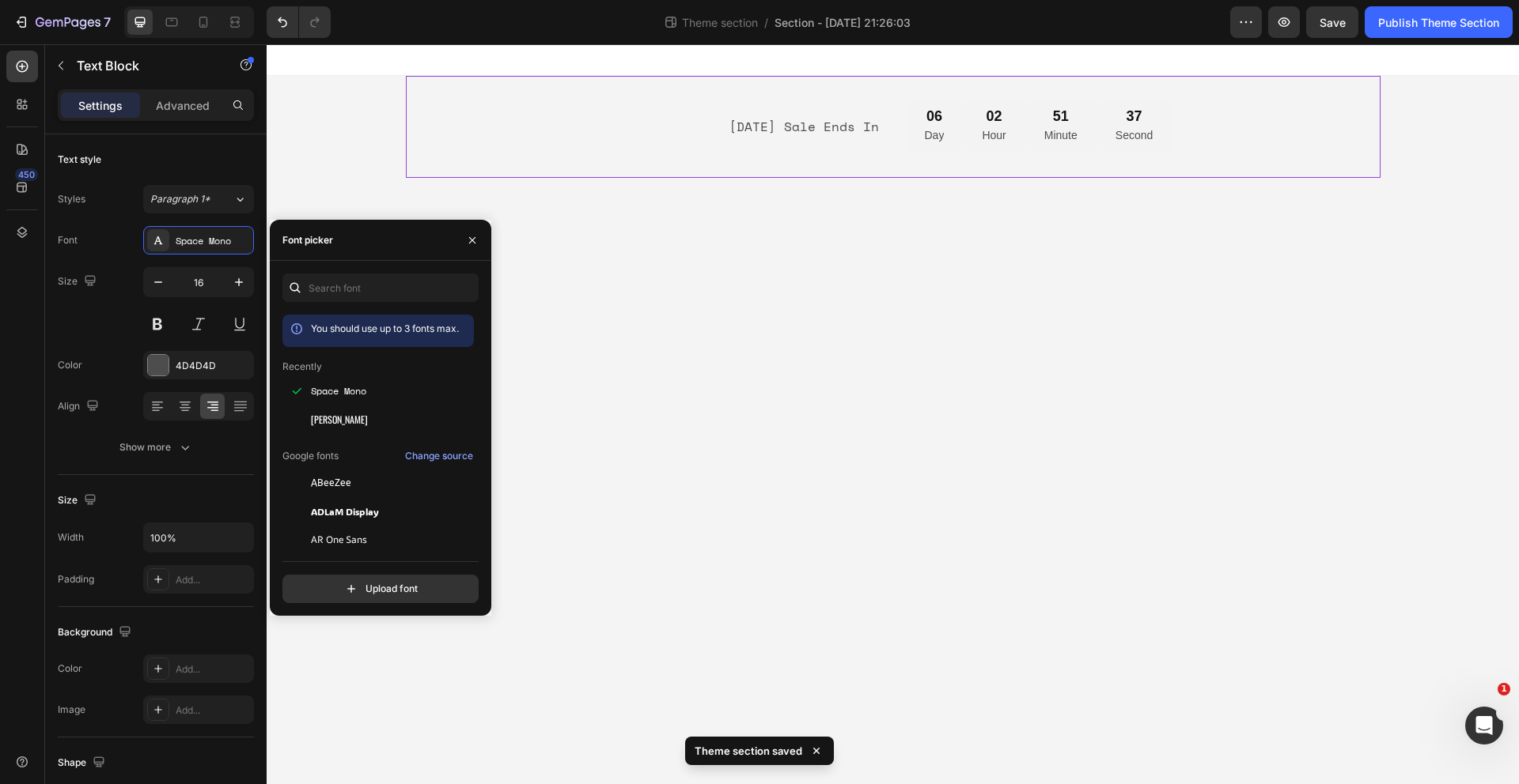
click at [1004, 176] on div "Labor Day Sale Ends In Text Block 06 Day 02 Hour 51 Minute 37 Second Countdown …" at bounding box center [893, 127] width 975 height 102
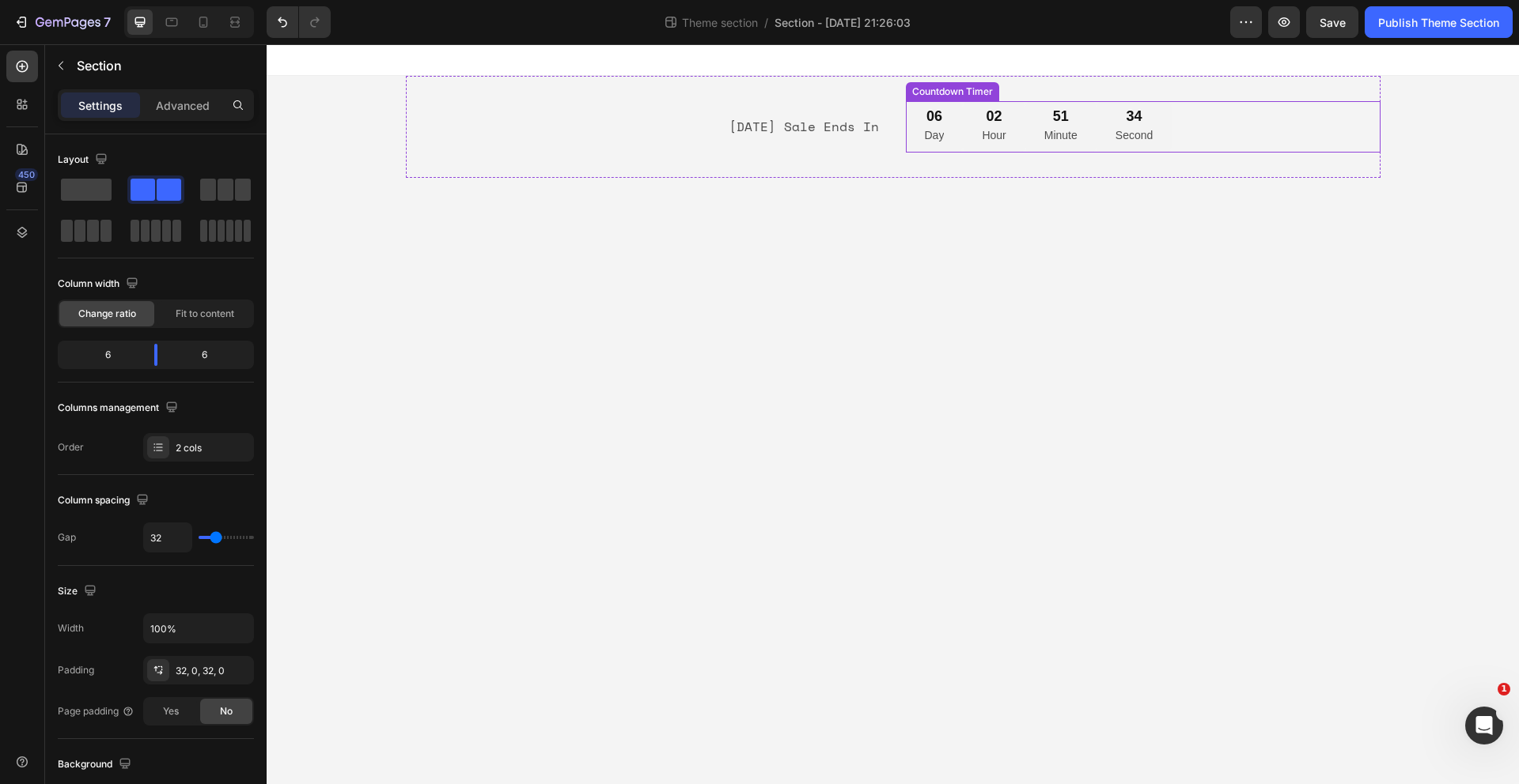
click at [980, 124] on div "02 Hour" at bounding box center [994, 126] width 62 height 51
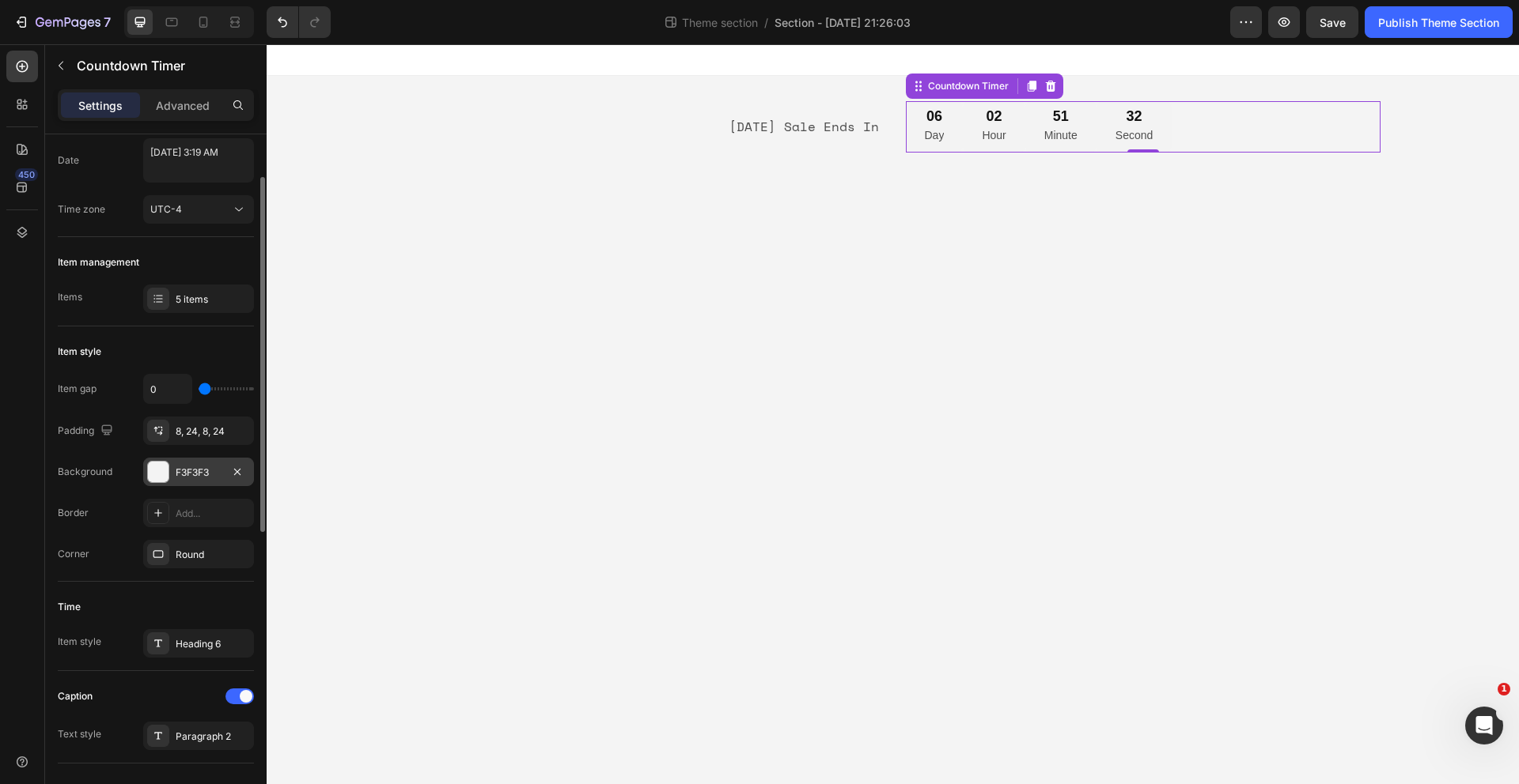
scroll to position [319, 0]
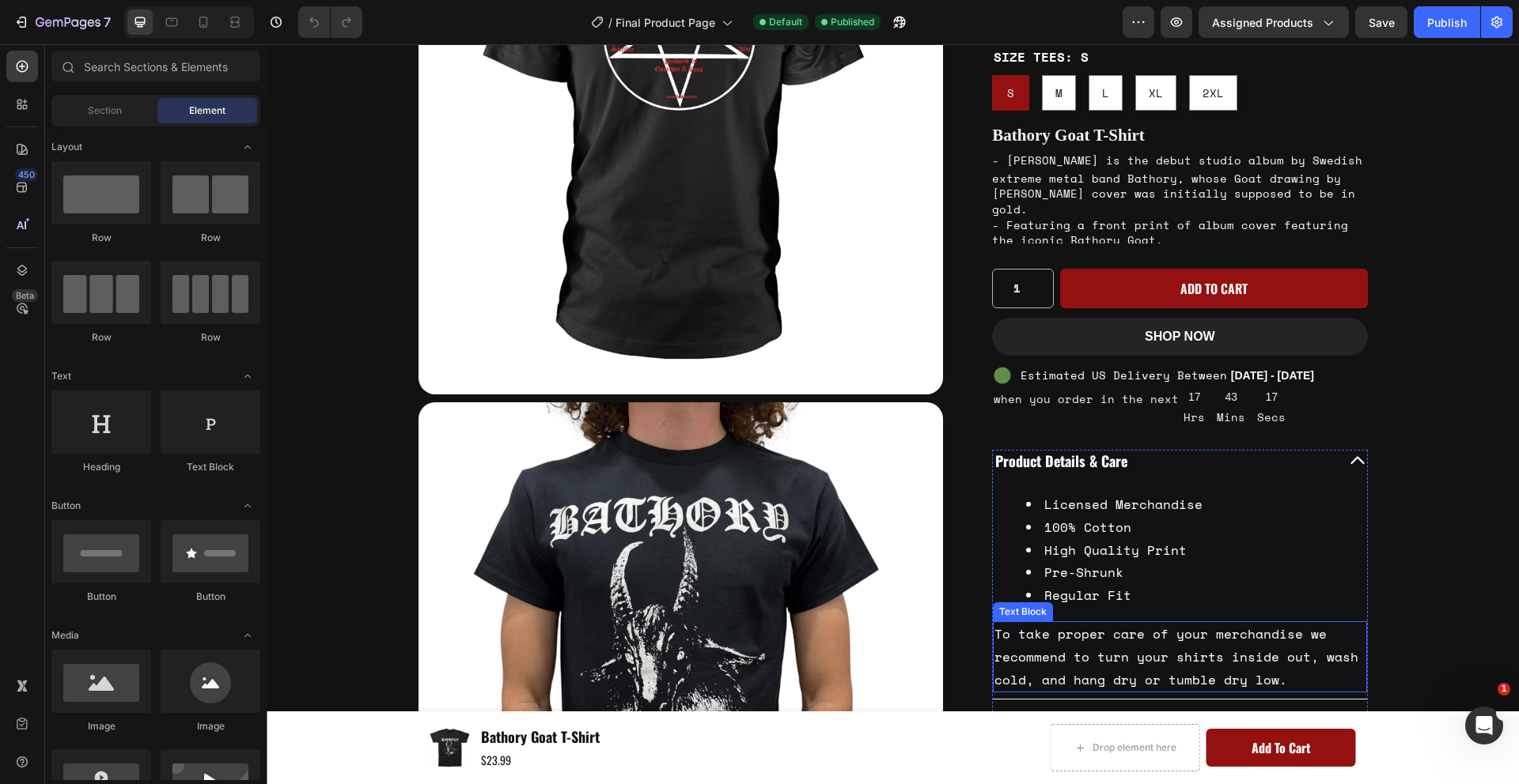
scroll to position [773, 0]
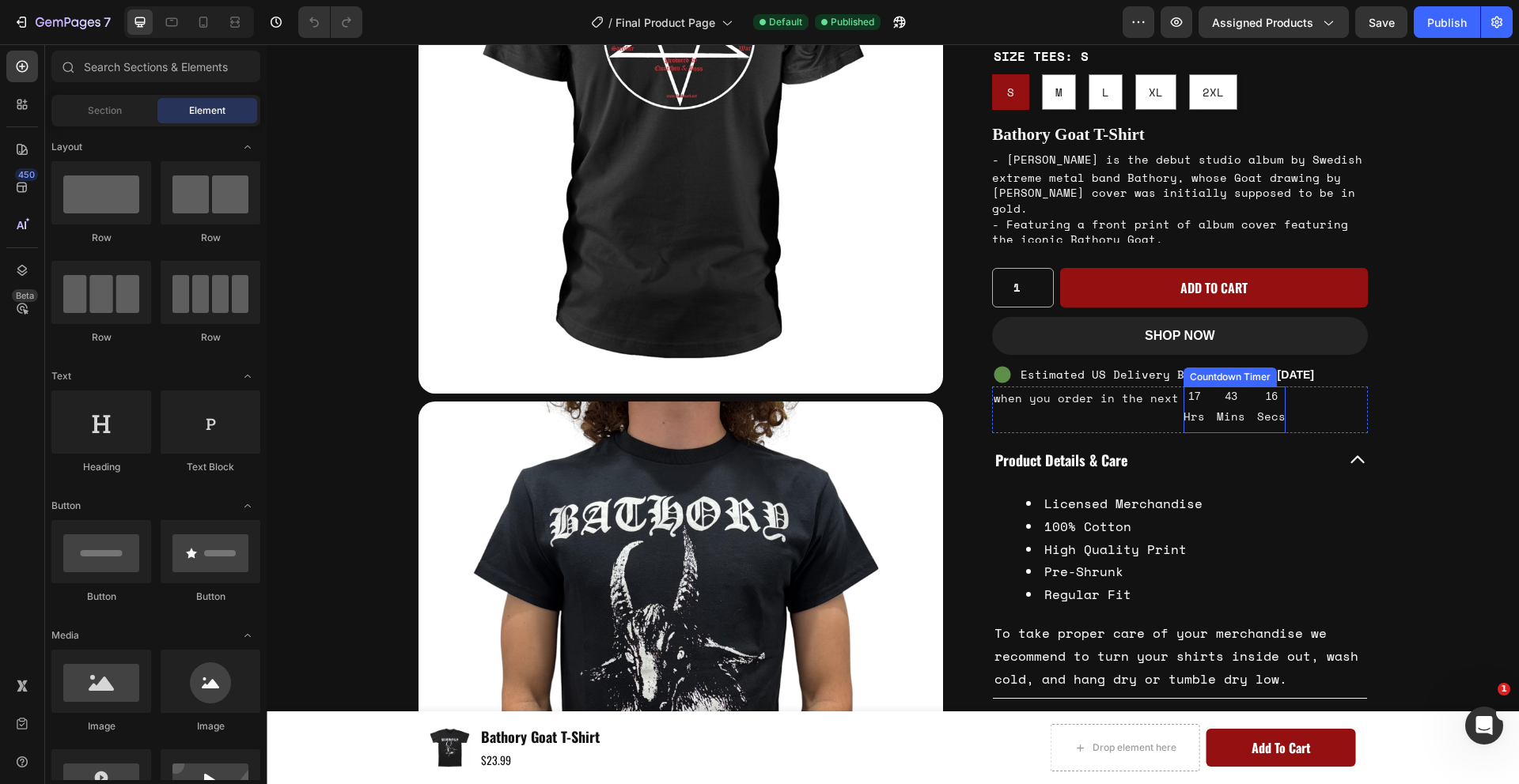
click at [1257, 426] on p "Secs" at bounding box center [1271, 416] width 29 height 20
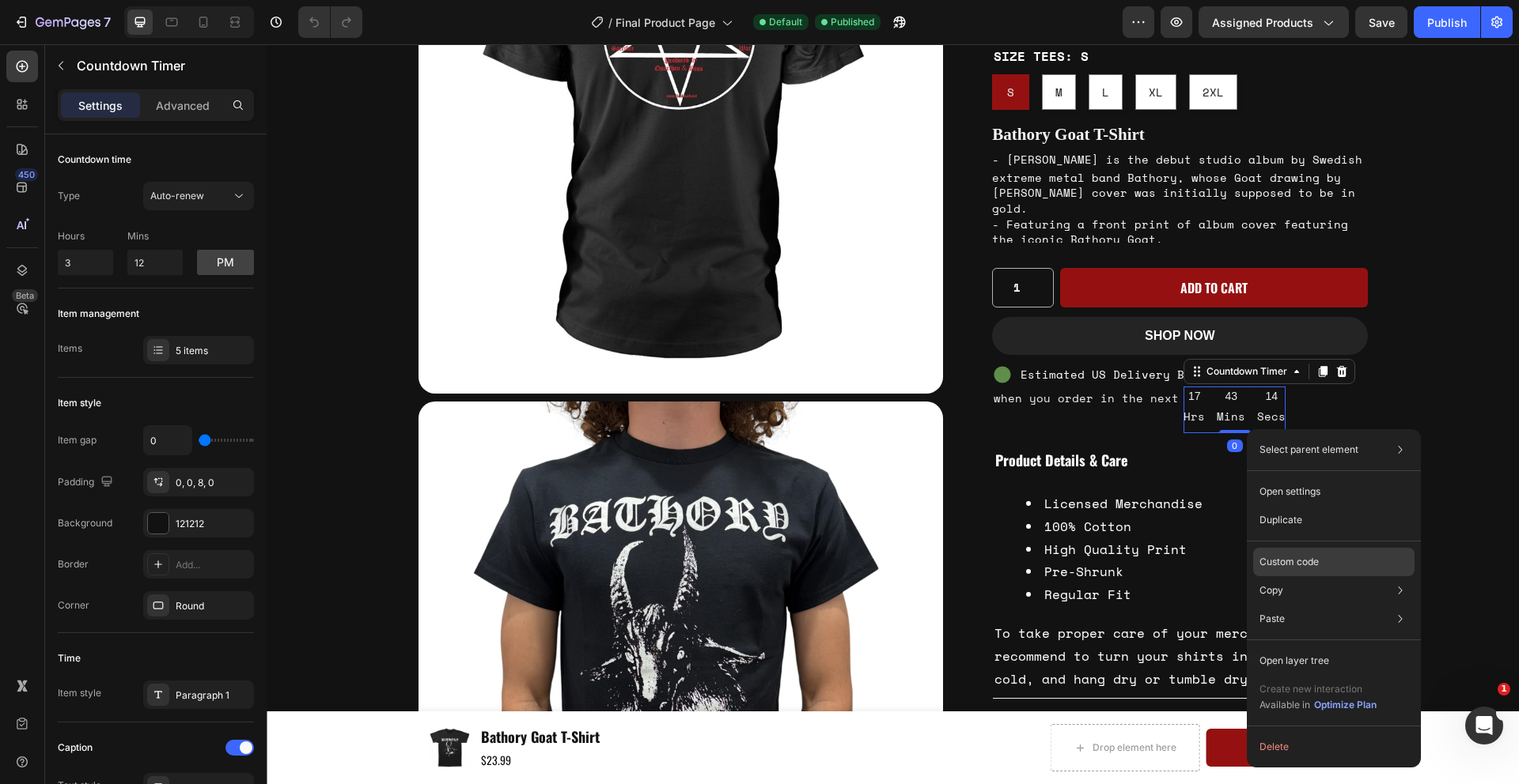
click at [1330, 605] on div "Custom code" at bounding box center [1334, 619] width 162 height 29
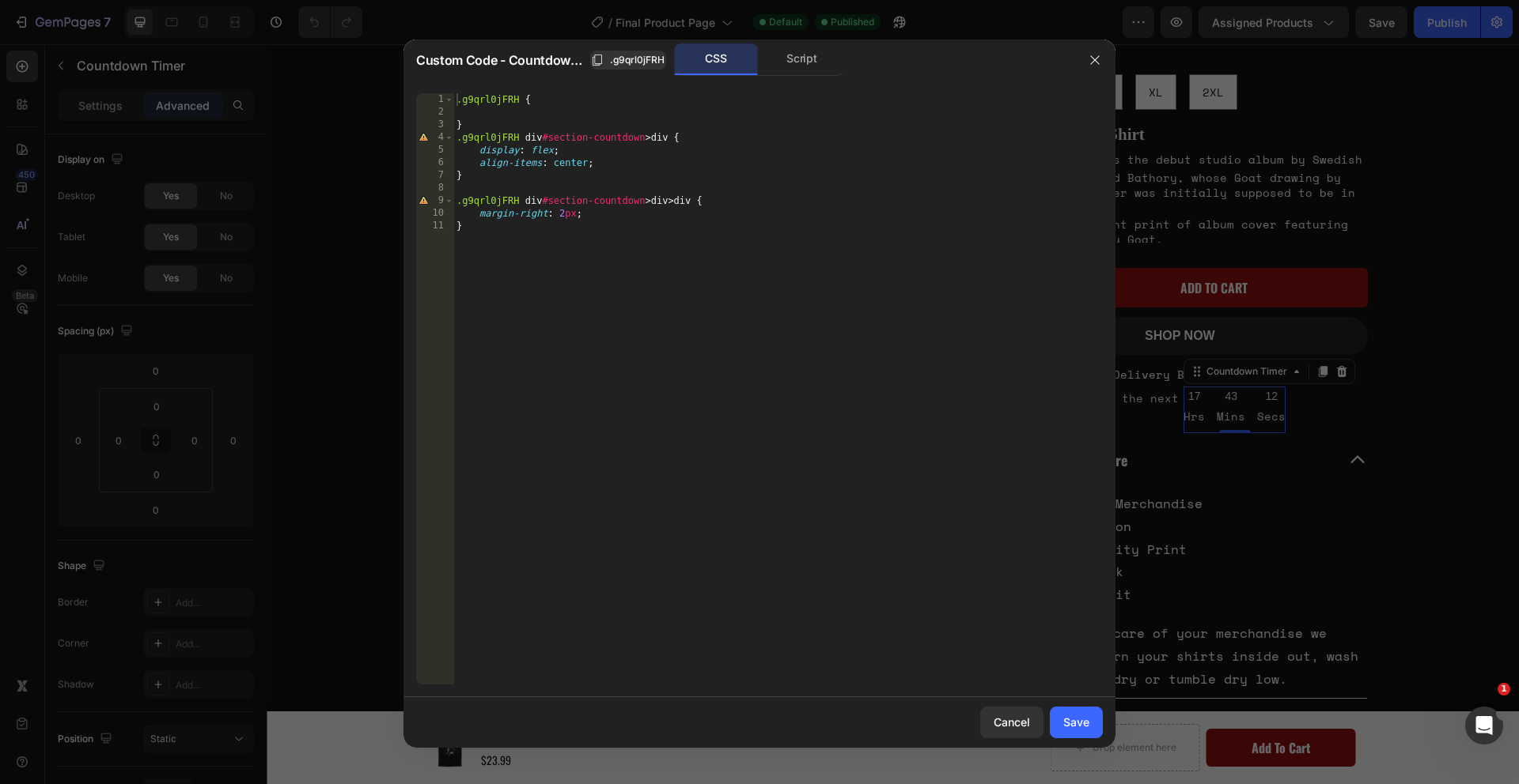
click at [874, 285] on div ".g9qrl0jFRH { } .g9qrl0jFRH div #section-countdown > div { display : flex ; ali…" at bounding box center [778, 401] width 650 height 617
type textarea "margin-right: 2px; }"
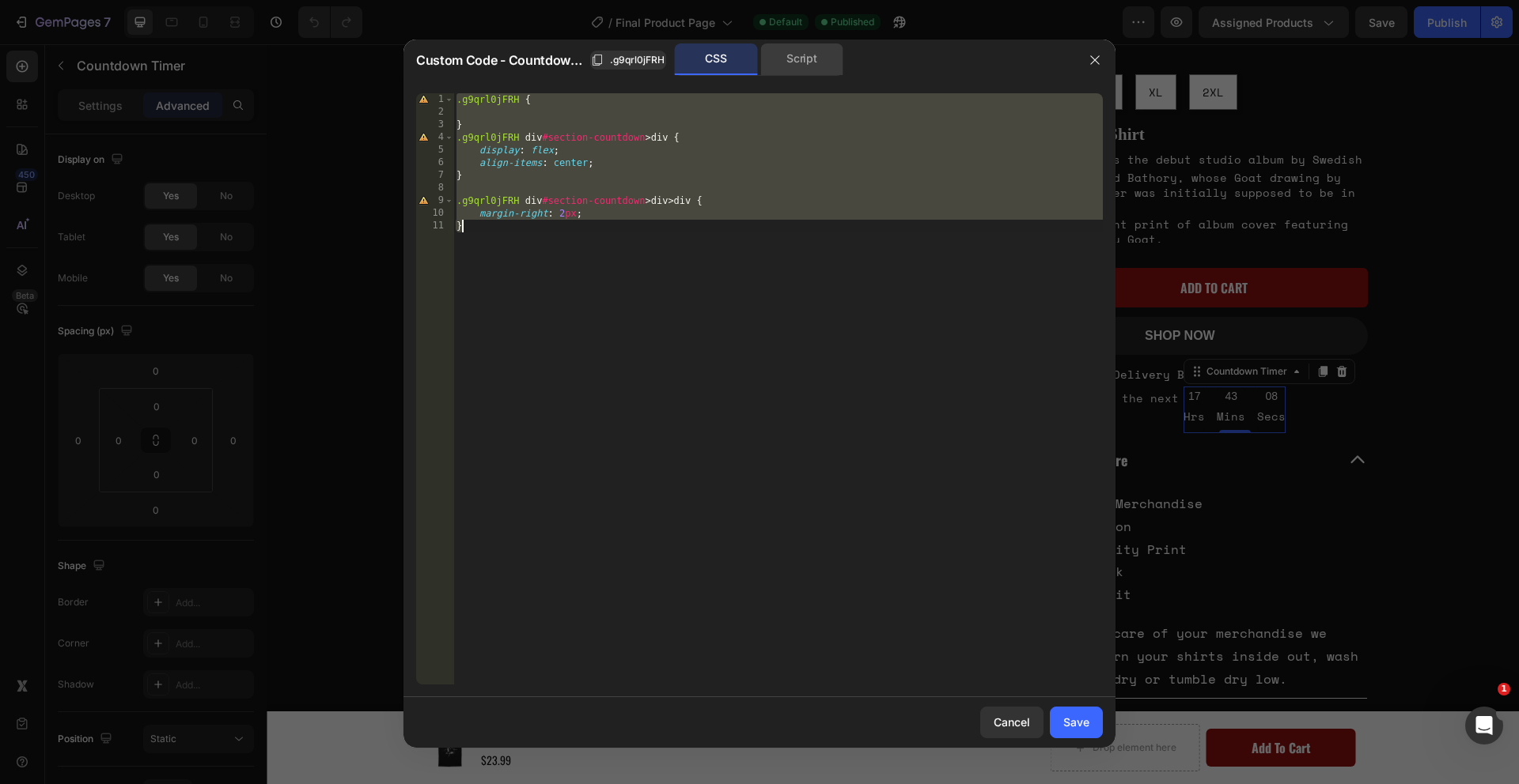
click at [779, 67] on div "Script" at bounding box center [801, 60] width 83 height 32
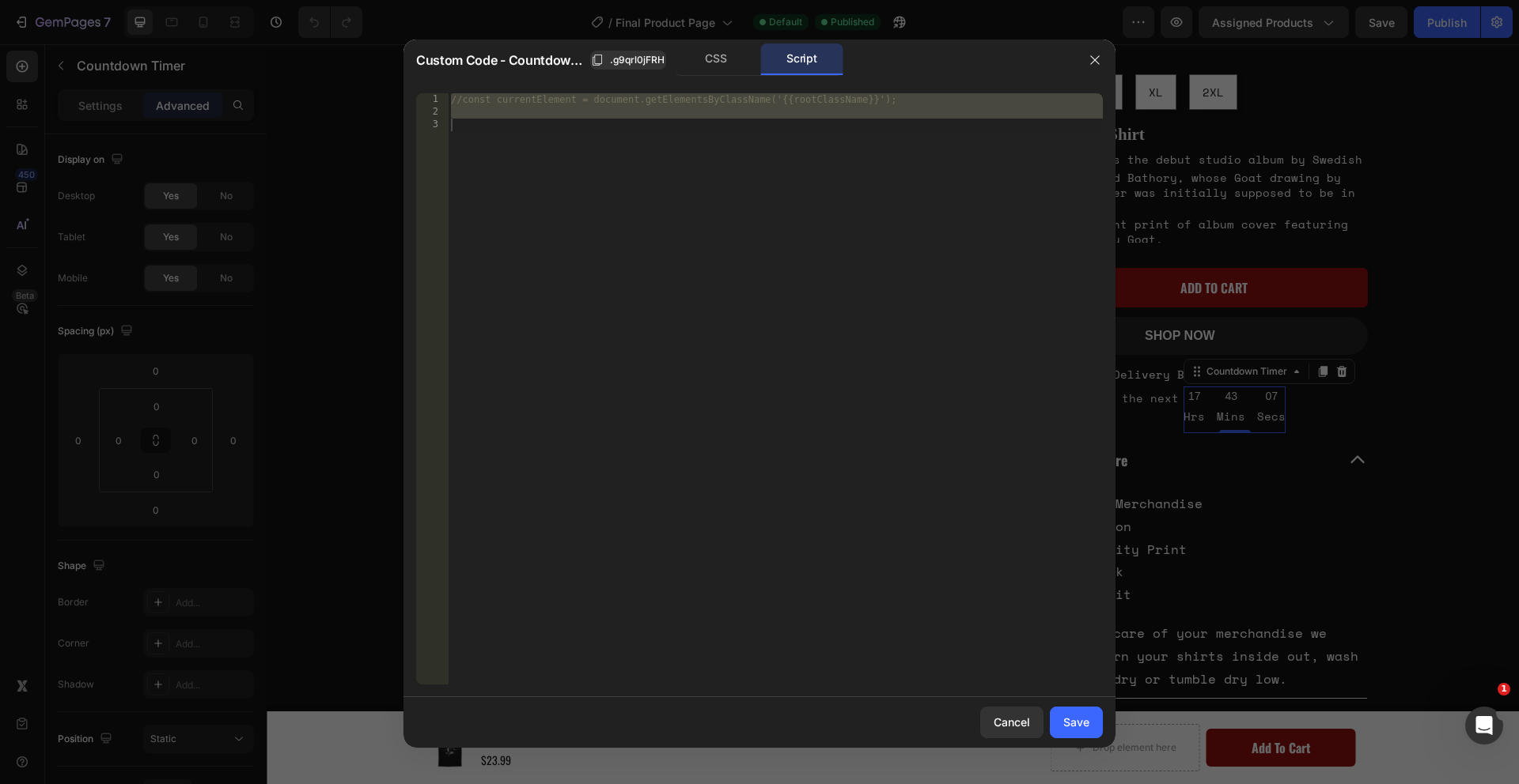
click at [706, 79] on div "Custom Code - Countdown Timer .g9qrl0jFRH CSS Script" at bounding box center [739, 60] width 671 height 41
click at [712, 66] on div "CSS" at bounding box center [716, 60] width 83 height 32
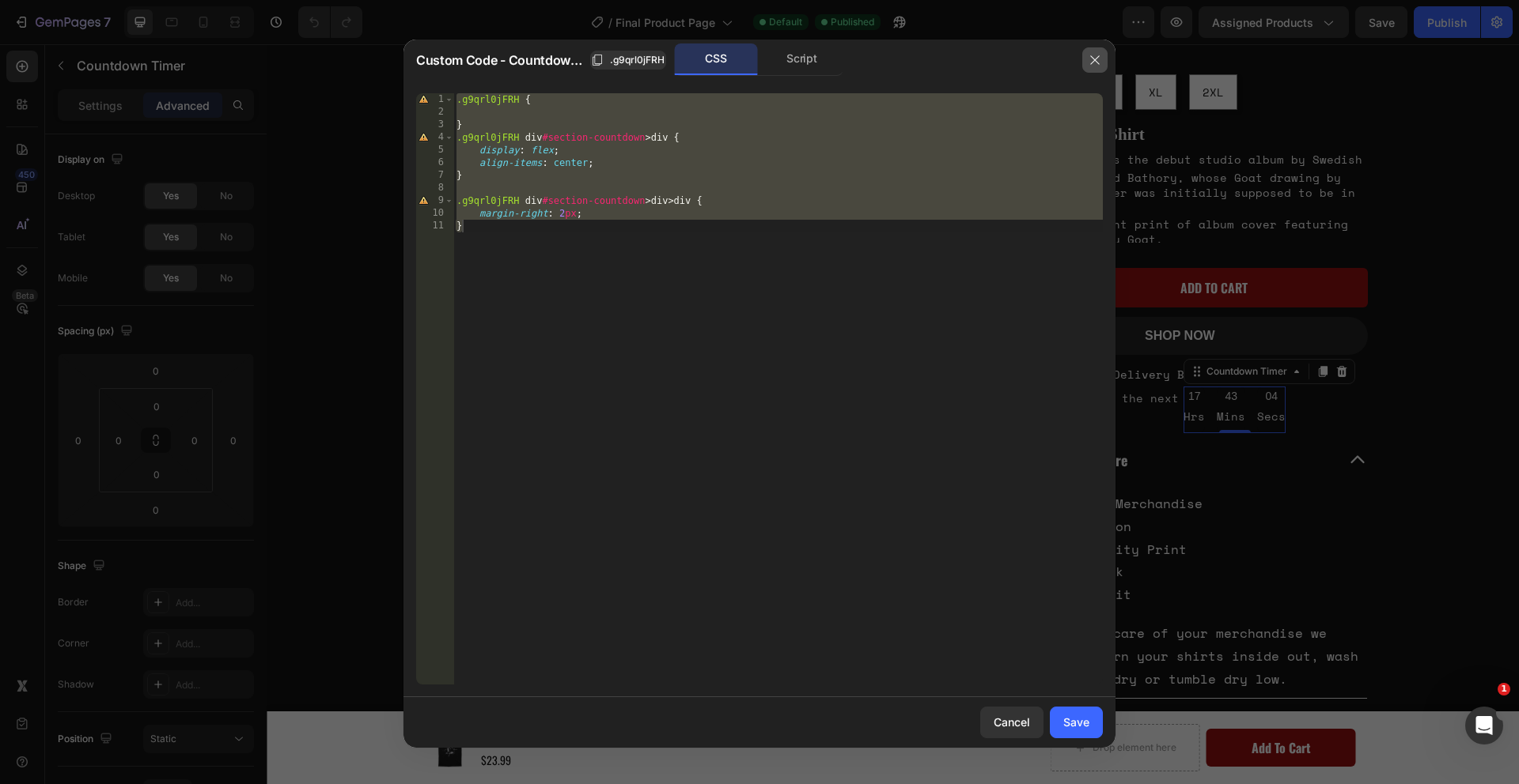
click at [1089, 65] on icon "button" at bounding box center [1095, 60] width 13 height 13
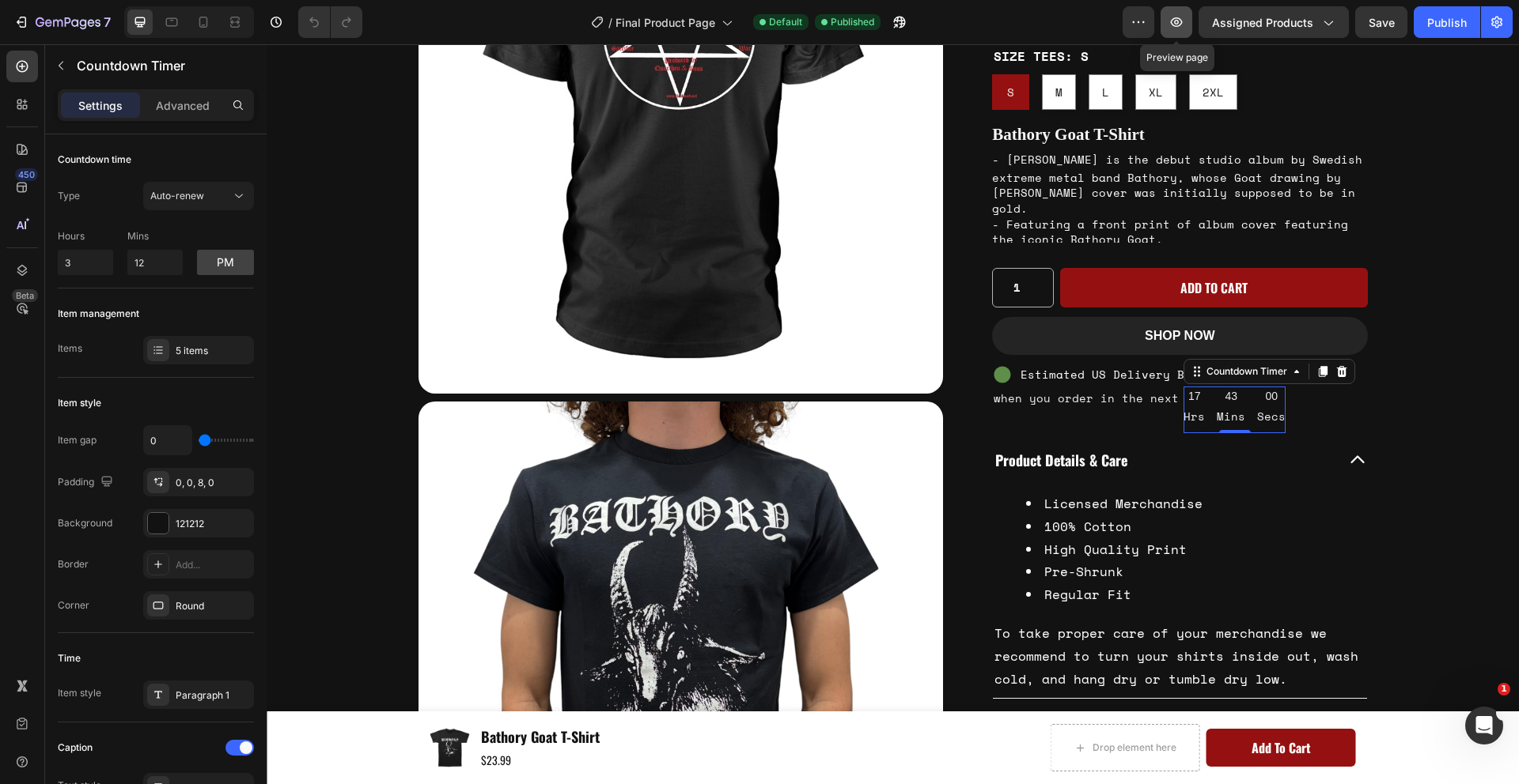
click at [1188, 29] on button "button" at bounding box center [1177, 22] width 32 height 32
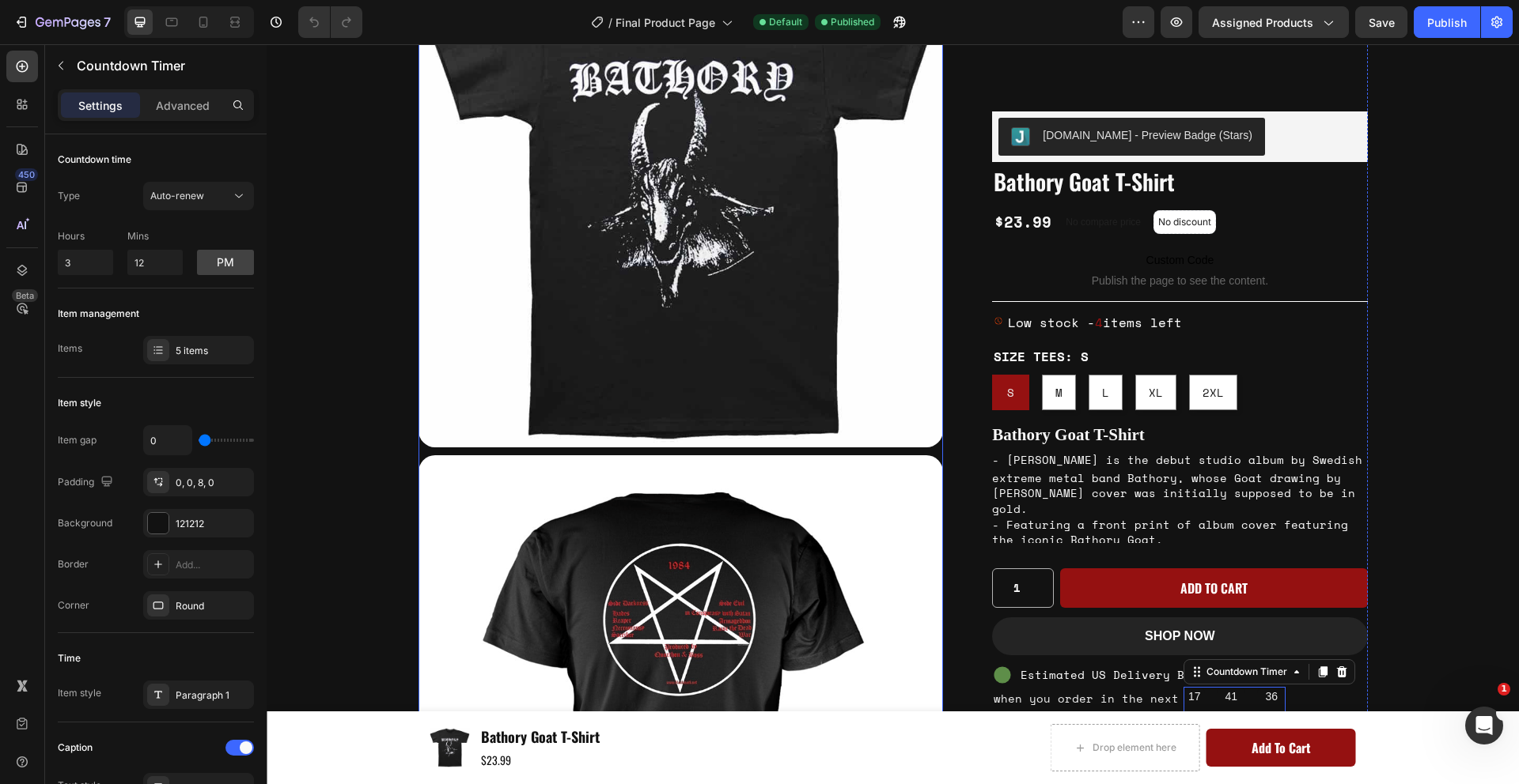
scroll to position [0, 0]
